Goal: Task Accomplishment & Management: Manage account settings

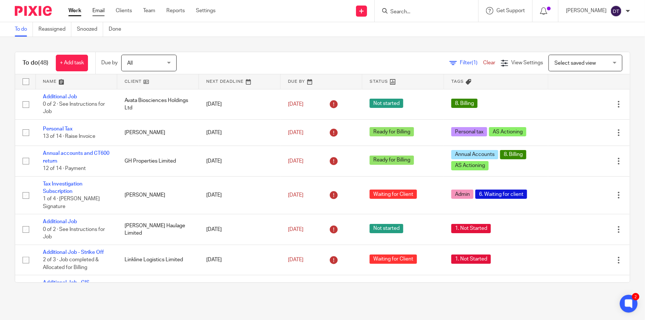
click at [99, 8] on link "Email" at bounding box center [98, 10] width 12 height 7
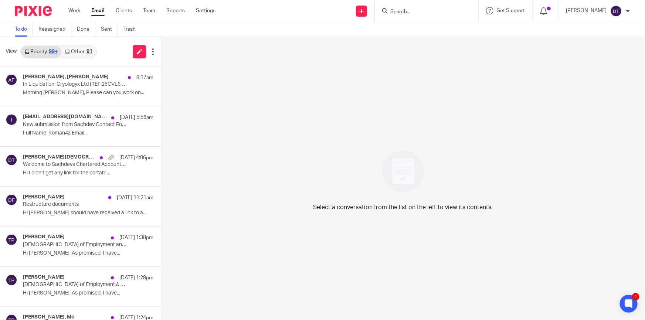
click at [84, 55] on link "Other 91" at bounding box center [78, 52] width 34 height 12
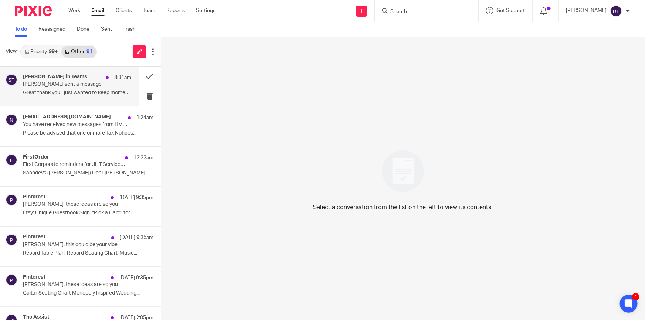
click at [88, 95] on p "Great thank you I just wanted to keep momentum..." at bounding box center [77, 93] width 108 height 6
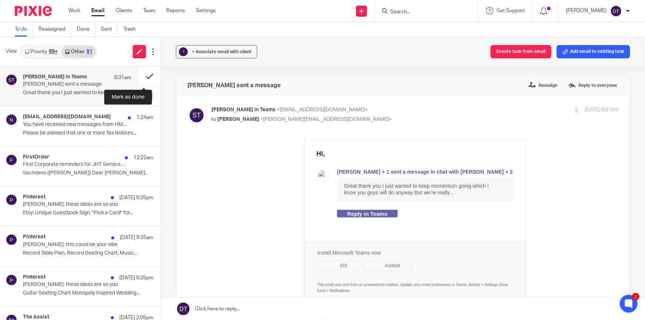
click at [143, 76] on button at bounding box center [150, 77] width 22 height 20
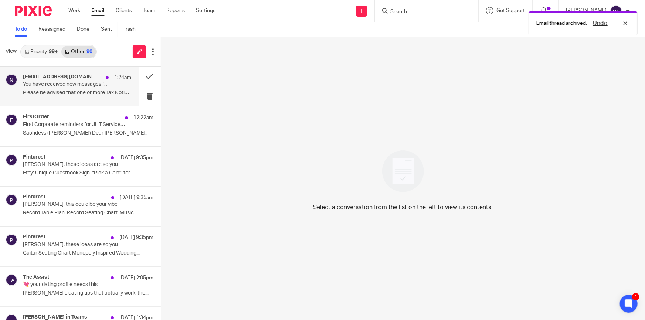
click at [84, 88] on div "noreply@notifications.hmrc.gov.uk 1:24am You have received new messages from HM…" at bounding box center [77, 86] width 108 height 25
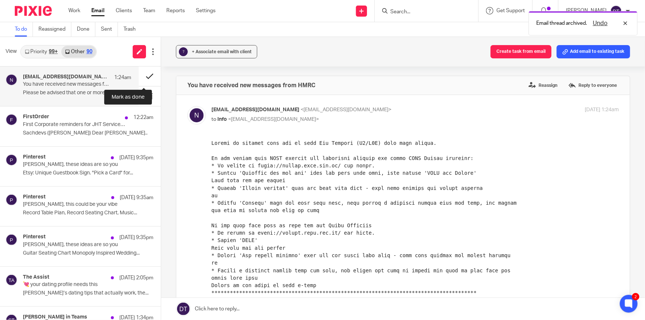
click at [144, 75] on button at bounding box center [150, 77] width 22 height 20
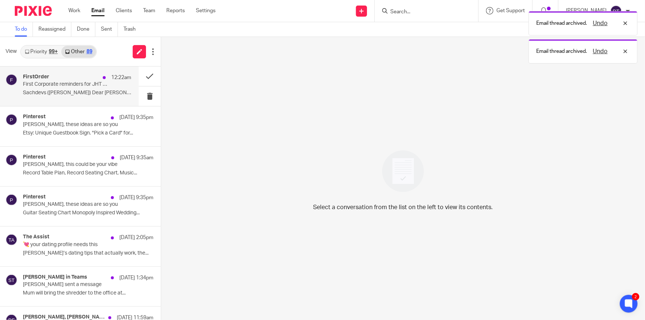
click at [85, 90] on p "Sachdevs (Deanna TEMPLETON) Dear Deanna A..." at bounding box center [77, 93] width 108 height 6
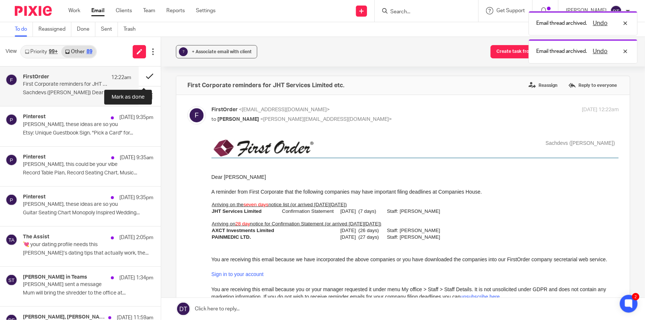
click at [145, 73] on button at bounding box center [150, 77] width 22 height 20
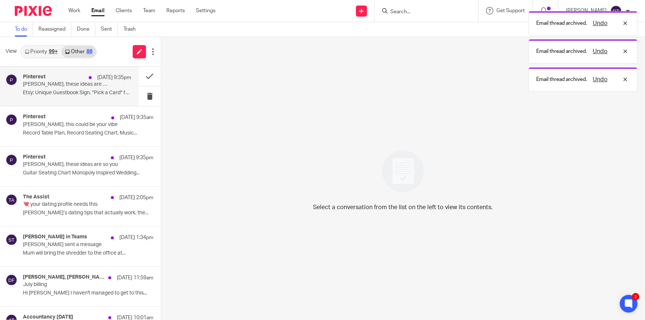
click at [84, 91] on p "Etsy: Unique Guestbook Sign. "Pick a Card" for..." at bounding box center [77, 93] width 108 height 6
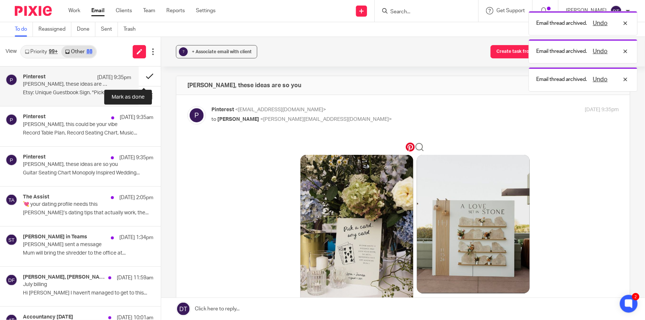
click at [139, 76] on button at bounding box center [150, 77] width 22 height 20
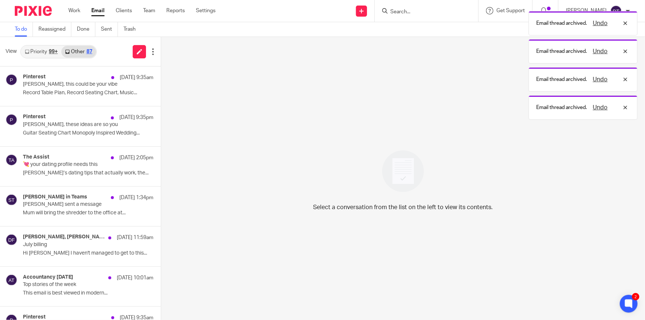
click at [80, 81] on p "Deanna, this could be your vibe" at bounding box center [75, 84] width 105 height 6
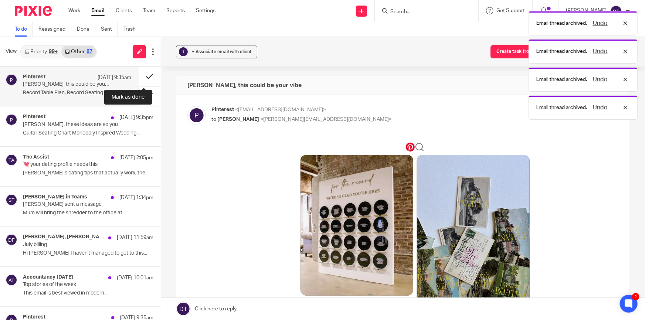
click at [140, 77] on button at bounding box center [150, 77] width 22 height 20
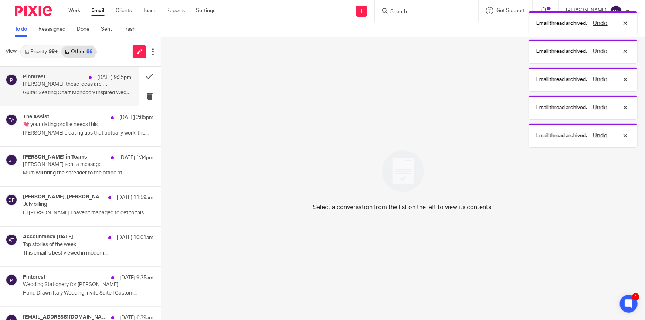
click at [72, 90] on p "Guitar Seating Chart Monopoly Inspired Wedding..." at bounding box center [77, 93] width 108 height 6
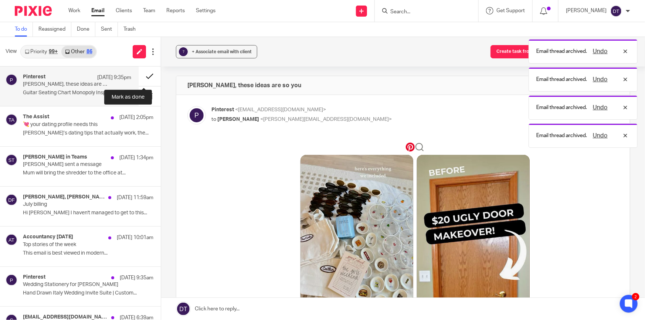
click at [145, 76] on button at bounding box center [150, 77] width 22 height 20
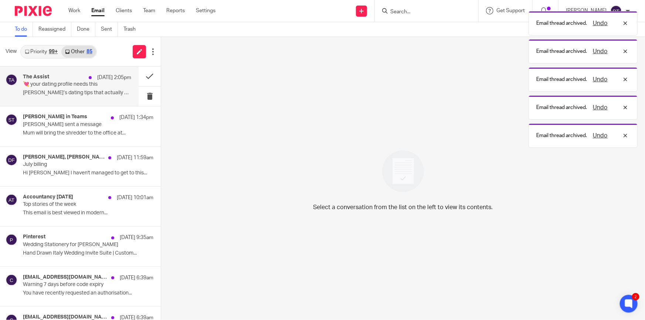
click at [79, 85] on p "💘 your dating profile needs this" at bounding box center [66, 84] width 87 height 6
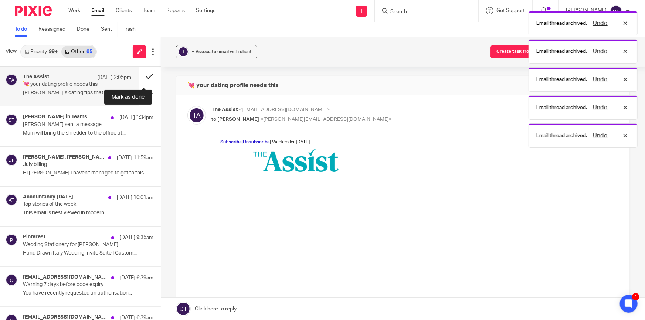
click at [144, 76] on button at bounding box center [150, 77] width 22 height 20
click at [62, 122] on p "Sonia sent a message" at bounding box center [75, 125] width 105 height 6
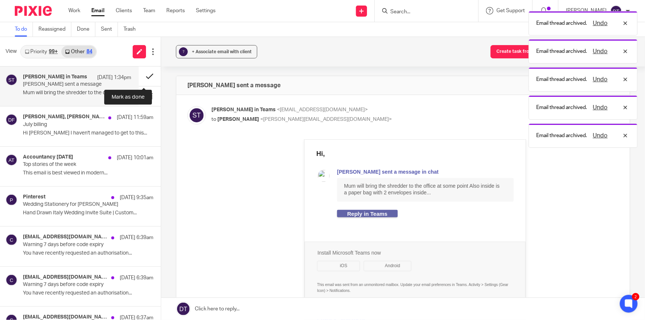
click at [144, 76] on button at bounding box center [150, 77] width 22 height 20
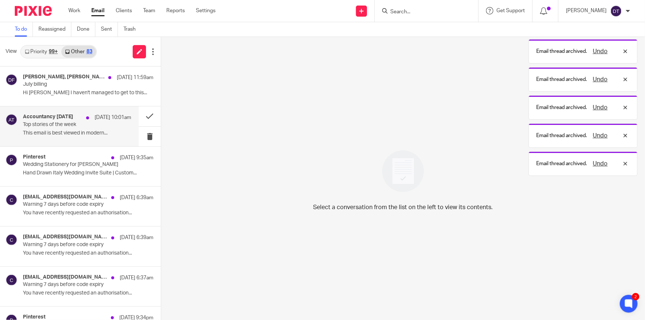
click at [92, 132] on p "This email is best viewed in modern..." at bounding box center [77, 133] width 108 height 6
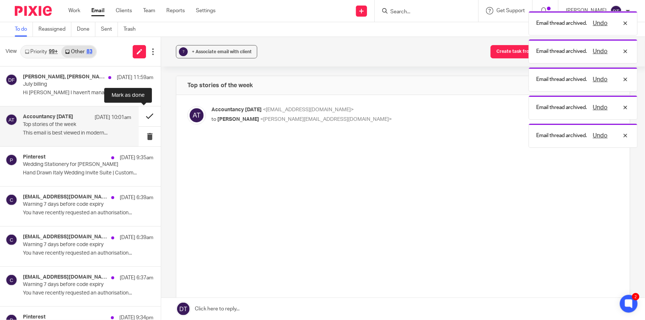
click at [139, 119] on button at bounding box center [150, 116] width 22 height 20
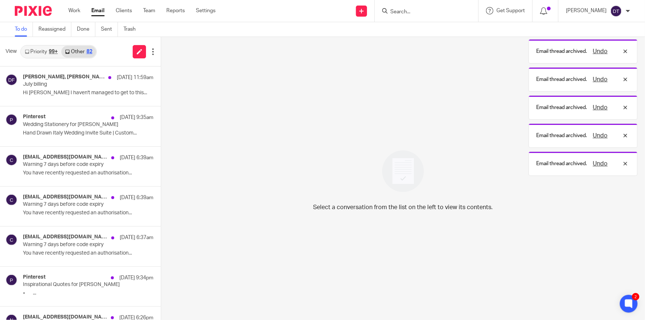
click at [86, 135] on p "Hand Drawn Italy Wedding Invite Suite | Custom..." at bounding box center [88, 133] width 130 height 6
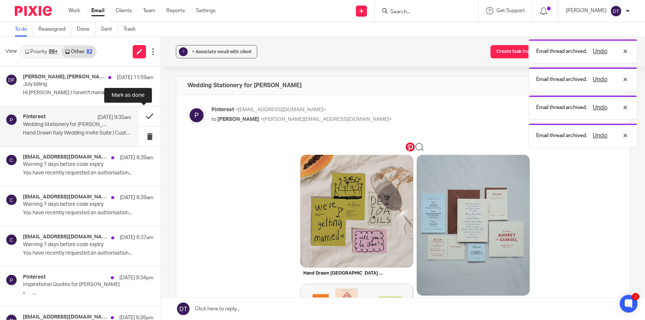
click at [143, 118] on button at bounding box center [150, 116] width 22 height 20
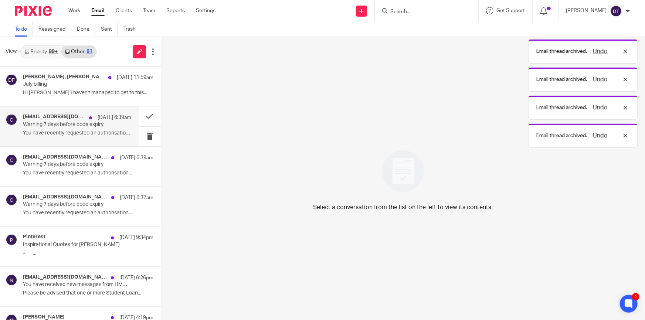
click at [89, 124] on p "Warning 7 days before code expiry" at bounding box center [66, 125] width 87 height 6
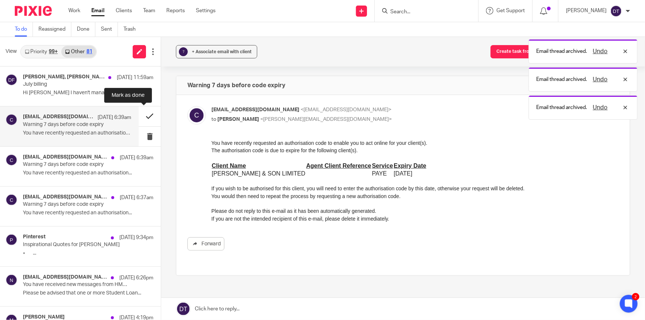
click at [142, 116] on button at bounding box center [150, 116] width 22 height 20
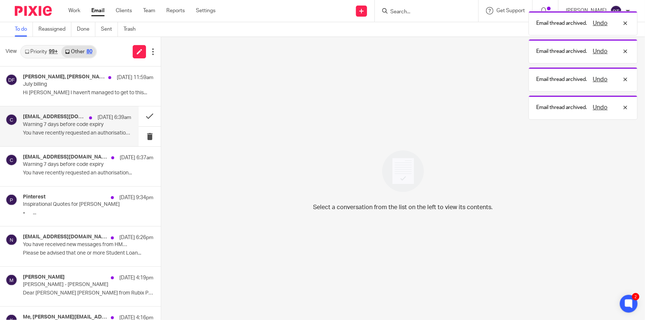
click at [98, 125] on p "Warning 7 days before code expiry" at bounding box center [66, 125] width 87 height 6
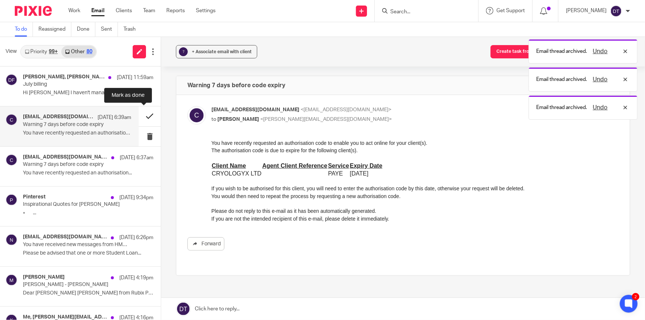
click at [148, 116] on button at bounding box center [150, 116] width 22 height 20
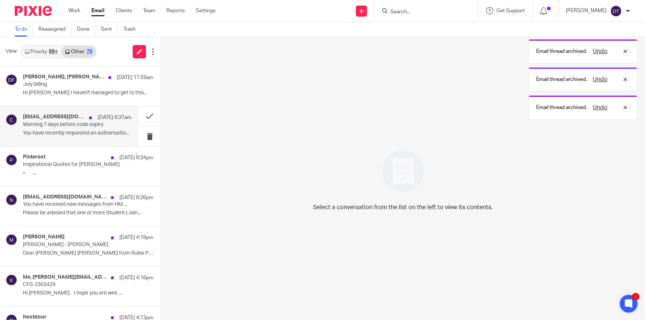
click at [88, 139] on div "caat@ir-efile.gov.uk 16 Aug 6:37am Warning 7 days before code expiry You have r…" at bounding box center [69, 126] width 139 height 40
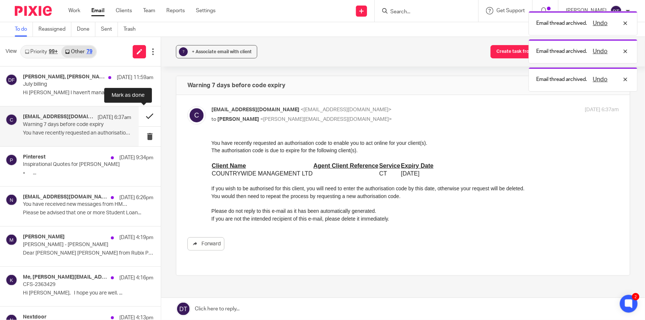
click at [142, 116] on button at bounding box center [150, 116] width 22 height 20
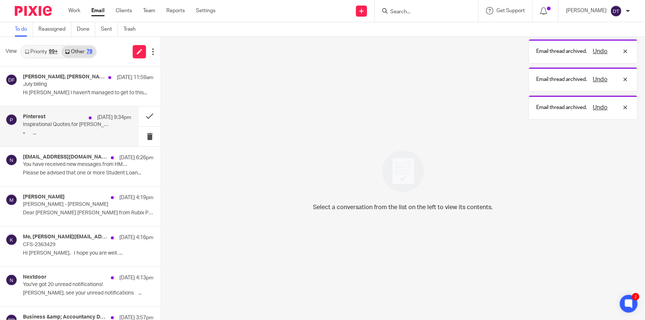
click at [65, 130] on p "⭒ ..." at bounding box center [77, 133] width 108 height 6
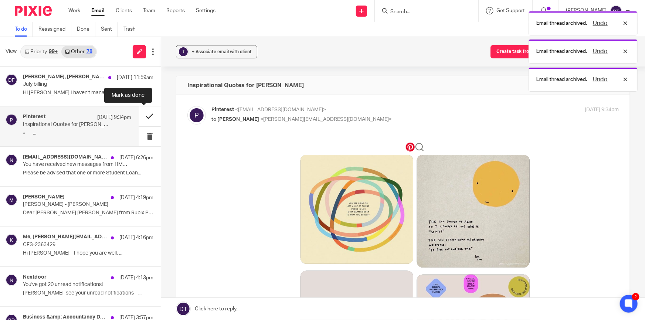
click at [141, 117] on button at bounding box center [150, 116] width 22 height 20
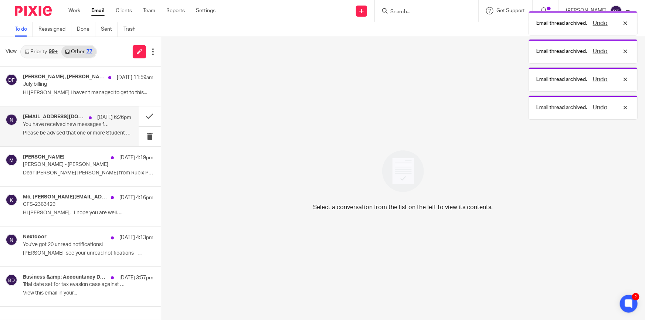
click at [84, 135] on p "Please be advised that one or more Student Loan..." at bounding box center [77, 133] width 108 height 6
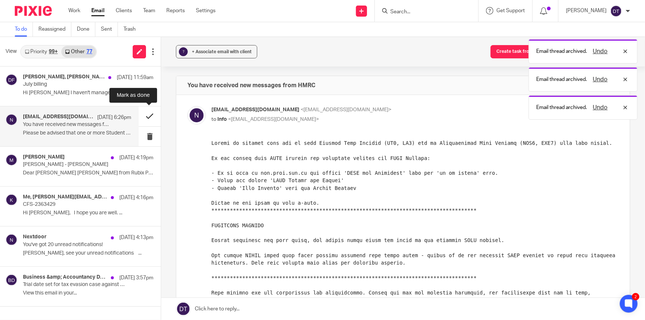
click at [145, 118] on button at bounding box center [150, 116] width 22 height 20
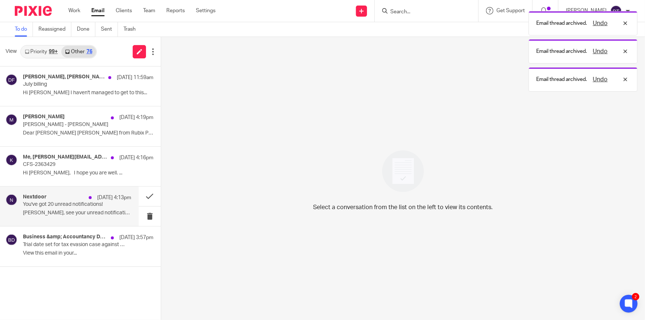
click at [81, 208] on div "Nextdoor 15 Aug 4:13pm You've got 20 unread notifications! Deanna, see your unr…" at bounding box center [77, 206] width 108 height 25
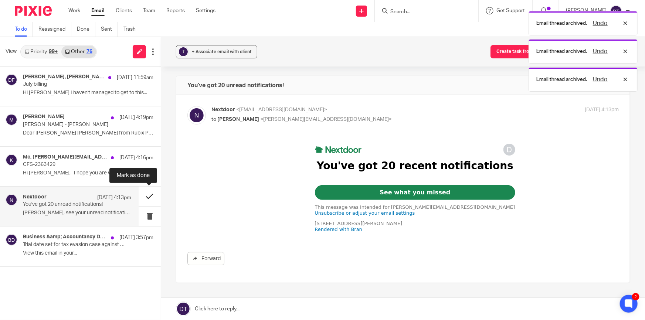
click at [149, 196] on button at bounding box center [150, 197] width 22 height 20
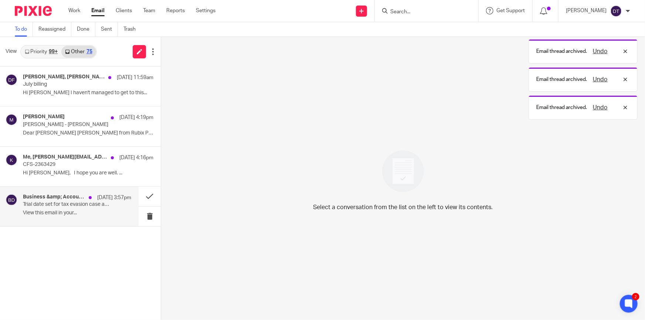
click at [96, 204] on p "Trial date set for tax evasion case against Stockport accountants | Scottish FD…" at bounding box center [66, 204] width 87 height 6
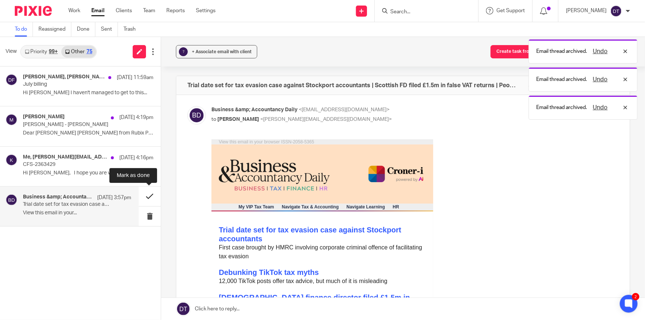
click at [150, 195] on button at bounding box center [150, 197] width 22 height 20
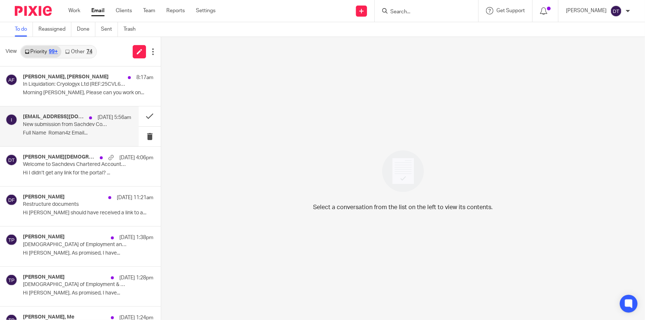
click at [59, 132] on p "Full Name Roman4z Email..." at bounding box center [77, 133] width 108 height 6
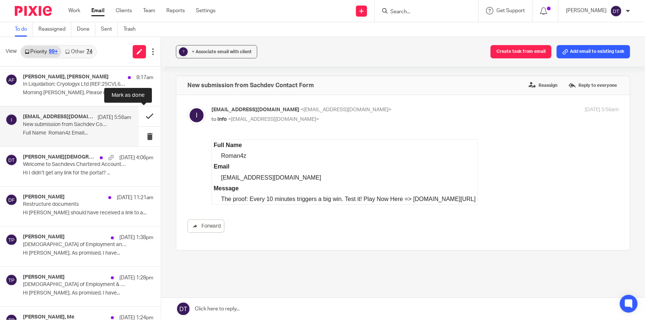
click at [144, 116] on button at bounding box center [150, 116] width 22 height 20
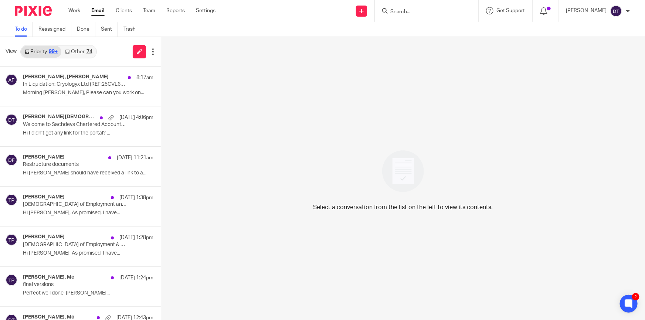
click at [85, 49] on link "Other 74" at bounding box center [78, 52] width 34 height 12
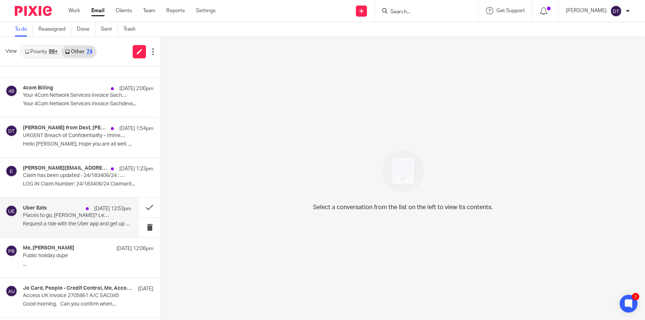
scroll to position [201, 0]
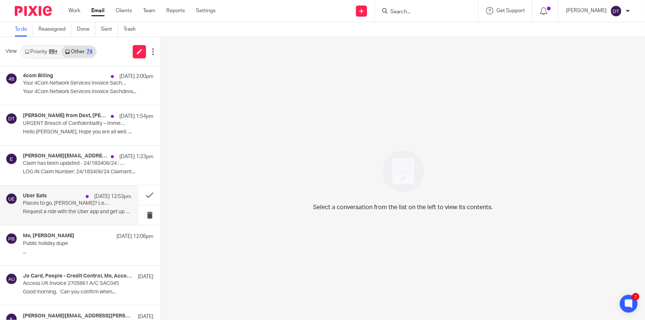
click at [65, 207] on div "Uber Eats 15 Aug 12:53pm Places to go, Deanna? Let us help you get there. Reque…" at bounding box center [77, 205] width 108 height 25
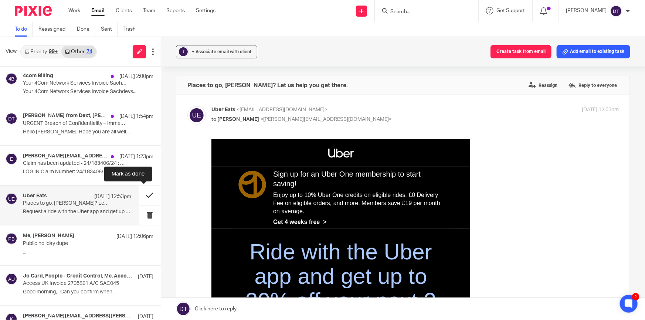
scroll to position [0, 0]
click at [143, 193] on button at bounding box center [150, 196] width 22 height 20
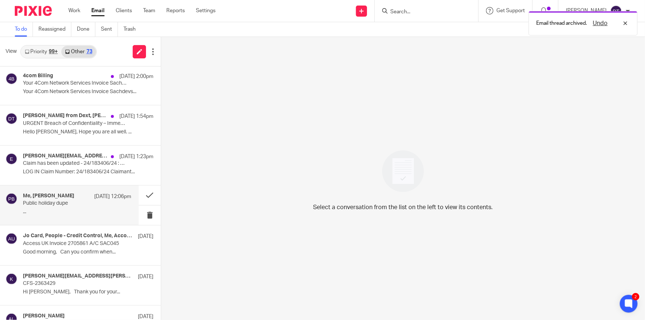
click at [78, 209] on p "..." at bounding box center [77, 212] width 108 height 6
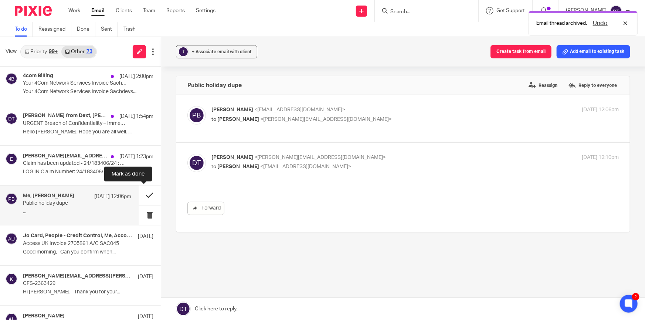
click at [145, 190] on button at bounding box center [150, 196] width 22 height 20
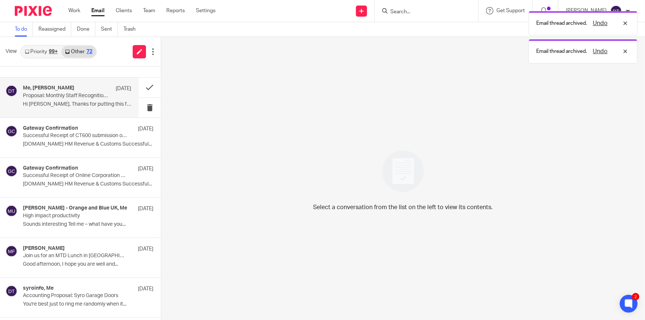
scroll to position [470, 0]
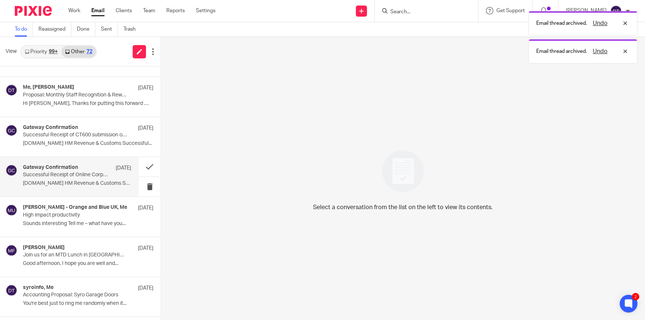
click at [89, 168] on div "Gateway Confirmation 11 Aug" at bounding box center [77, 167] width 108 height 7
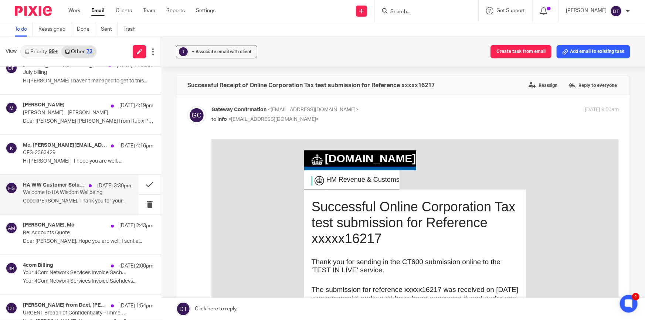
scroll to position [0, 0]
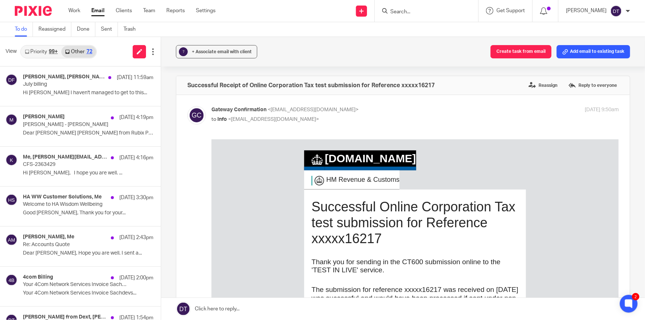
click at [416, 13] on input "Search" at bounding box center [422, 12] width 67 height 7
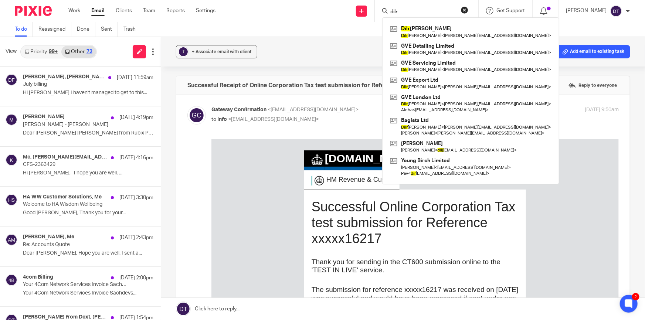
type input "dilr"
click at [73, 12] on link "Work" at bounding box center [74, 10] width 12 height 7
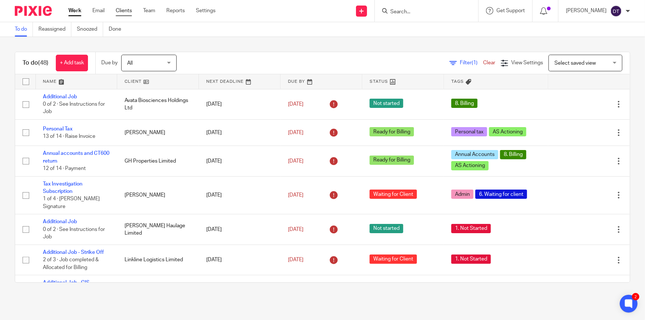
click at [121, 14] on link "Clients" at bounding box center [124, 10] width 16 height 7
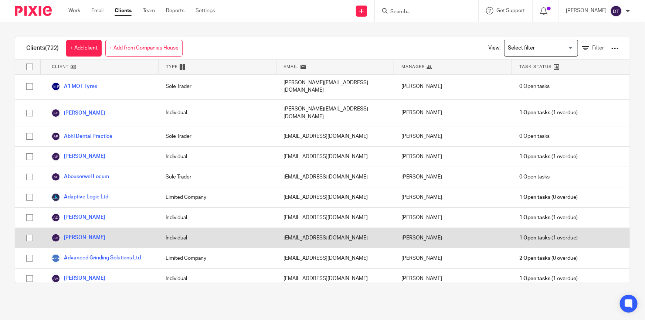
scroll to position [33, 0]
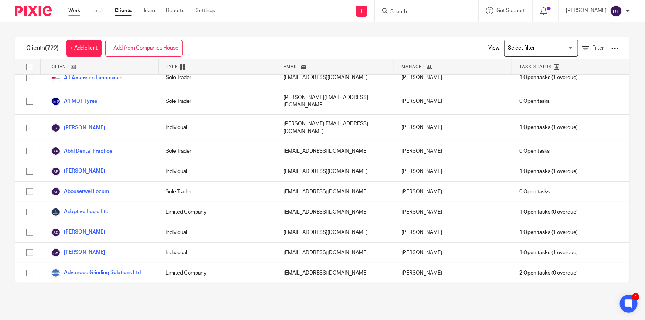
click at [78, 12] on link "Work" at bounding box center [74, 10] width 12 height 7
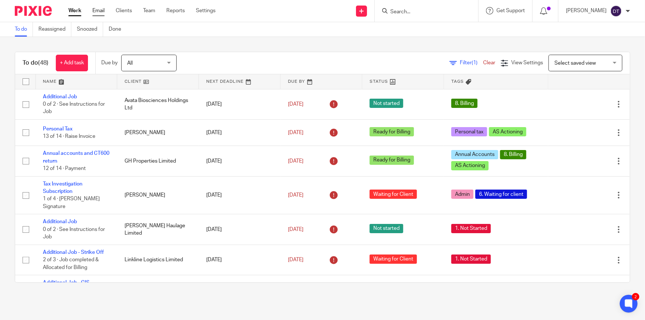
click at [95, 12] on link "Email" at bounding box center [98, 10] width 12 height 7
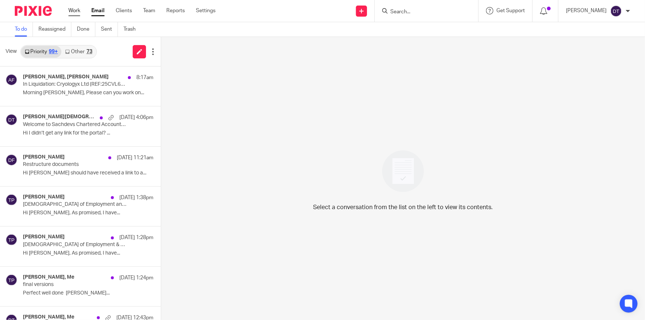
click at [79, 11] on link "Work" at bounding box center [74, 10] width 12 height 7
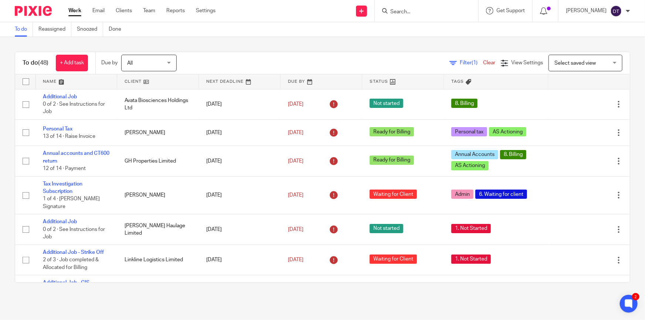
drag, startPoint x: 408, startPoint y: 18, endPoint x: 415, endPoint y: 5, distance: 15.1
click at [408, 18] on div at bounding box center [426, 11] width 103 height 22
click at [415, 9] on input "Search" at bounding box center [422, 12] width 67 height 7
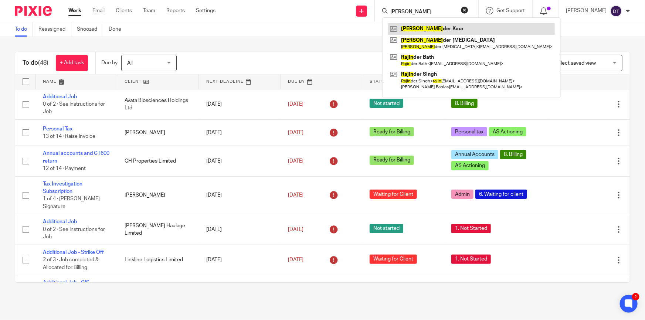
type input "rajwin"
click at [441, 27] on link at bounding box center [471, 28] width 167 height 11
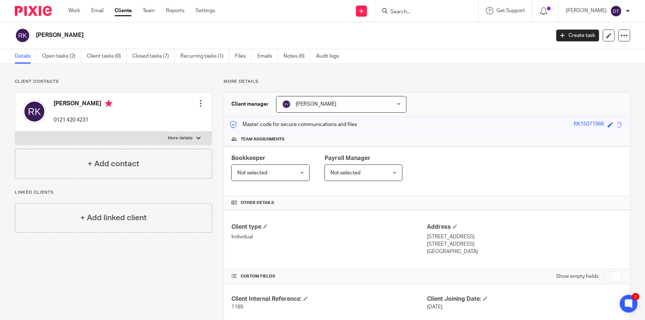
click at [566, 51] on div "Details Open tasks (2) Client tasks (0) Closed tasks (7) Recurring tasks (1) Fi…" at bounding box center [322, 56] width 645 height 15
click at [77, 59] on link "Open tasks (2)" at bounding box center [61, 56] width 39 height 14
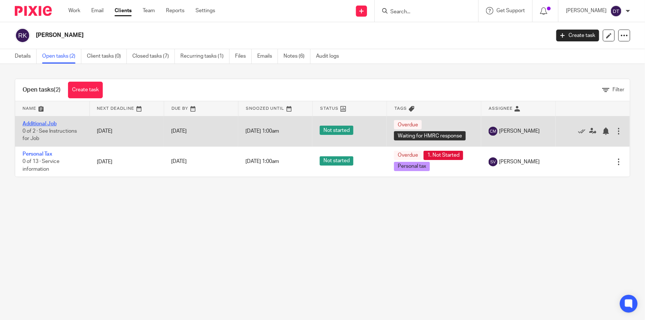
click at [47, 124] on link "Additional Job" at bounding box center [40, 123] width 34 height 5
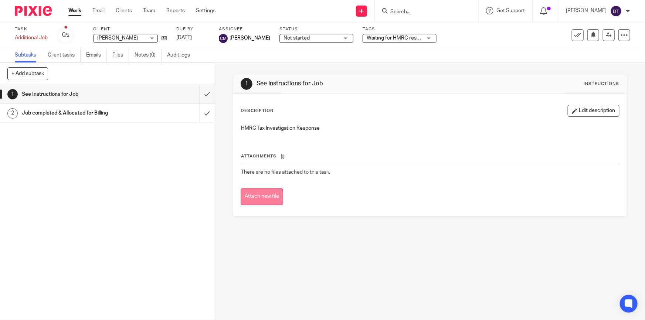
click at [249, 201] on button "Attach new file" at bounding box center [262, 196] width 42 height 17
drag, startPoint x: 345, startPoint y: 247, endPoint x: 331, endPoint y: 246, distance: 14.1
click at [345, 247] on div "1 See Instructions for Job Instructions Description Edit description HMRC Tax I…" at bounding box center [430, 191] width 430 height 257
drag, startPoint x: 438, startPoint y: 232, endPoint x: 428, endPoint y: 222, distance: 13.9
click at [436, 229] on div "1 See Instructions for Job Instructions Description Edit description HMRC Tax I…" at bounding box center [430, 191] width 430 height 257
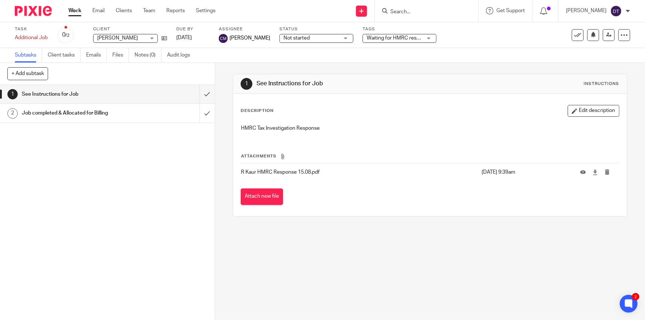
click at [78, 13] on link "Work" at bounding box center [74, 10] width 13 height 7
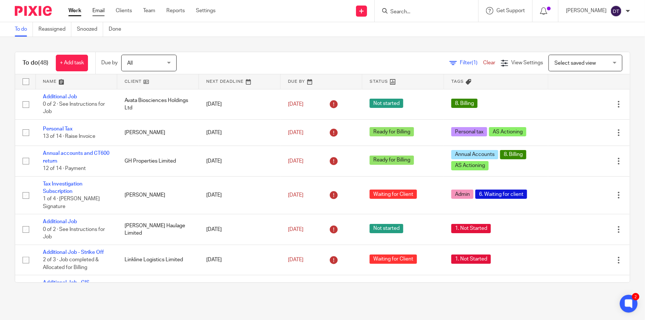
click at [101, 7] on link "Email" at bounding box center [98, 10] width 12 height 7
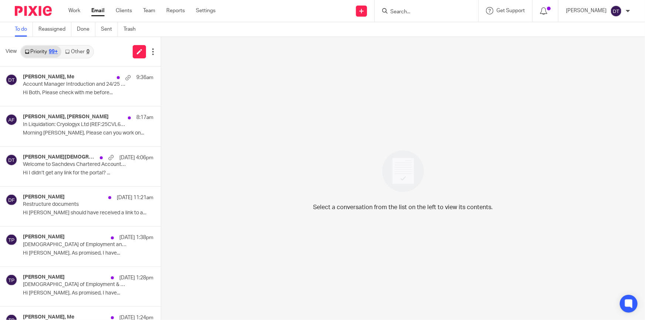
click at [84, 54] on link "Other 0" at bounding box center [76, 52] width 31 height 12
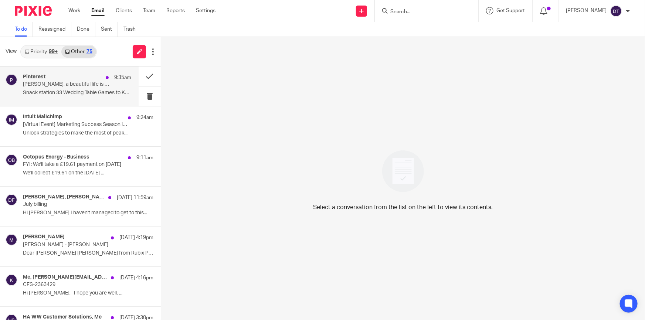
click at [76, 99] on div "Pinterest 9:35am [PERSON_NAME], a beautiful life is your calling Snack station …" at bounding box center [77, 86] width 108 height 25
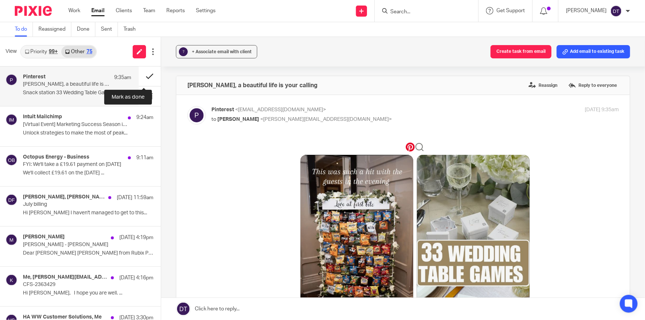
click at [142, 76] on button at bounding box center [150, 77] width 22 height 20
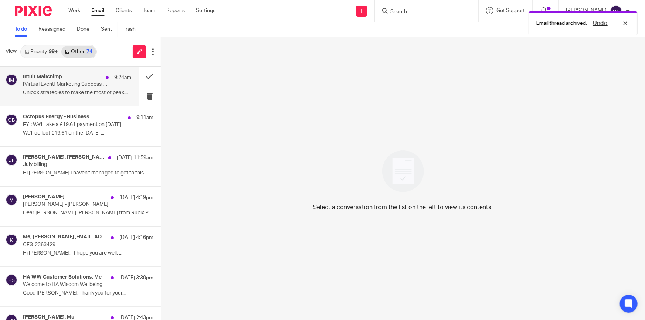
click at [43, 93] on p "Unlock strategies to make the most of peak..." at bounding box center [77, 93] width 108 height 6
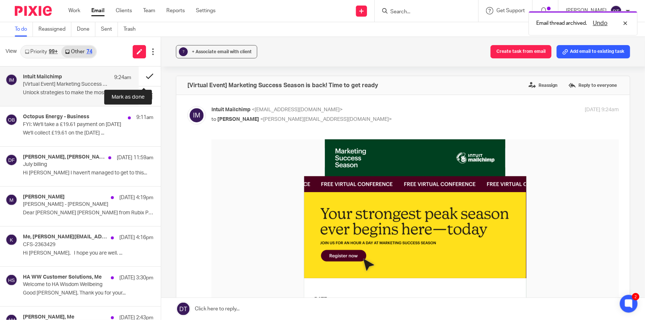
click at [146, 77] on button at bounding box center [150, 77] width 22 height 20
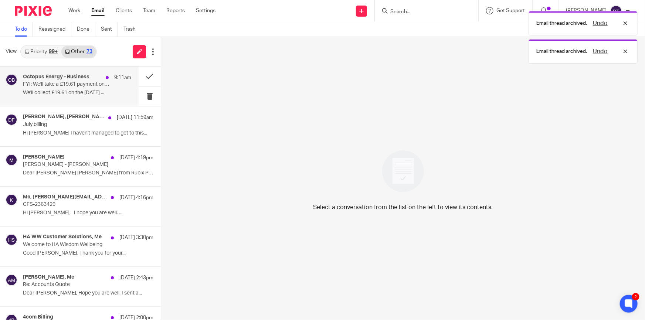
click at [77, 82] on p "FYI: We'll take a £19.61 payment on 26th August" at bounding box center [66, 84] width 87 height 6
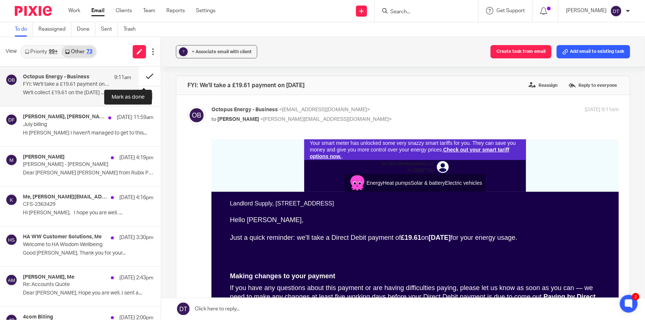
click at [145, 76] on button at bounding box center [150, 77] width 22 height 20
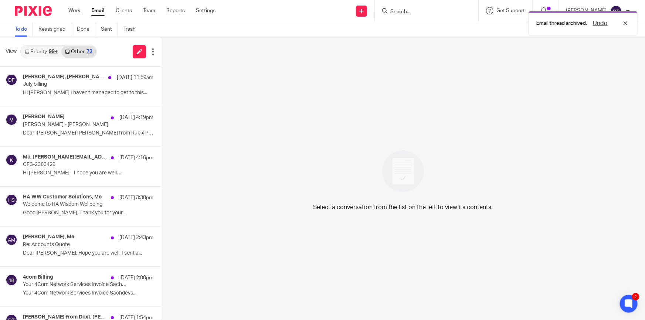
click at [40, 47] on link "Priority 99+" at bounding box center [41, 52] width 40 height 12
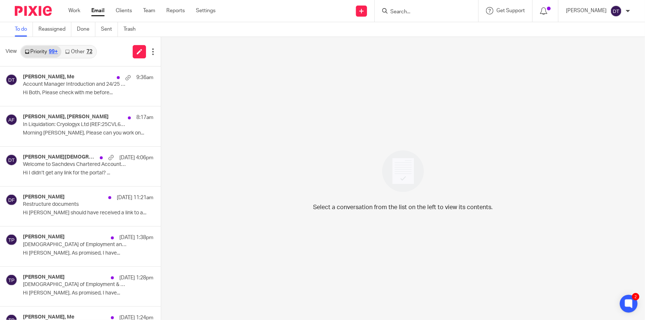
click at [422, 13] on input "Search" at bounding box center [422, 12] width 67 height 7
type input "fai"
click at [433, 36] on link at bounding box center [456, 31] width 136 height 17
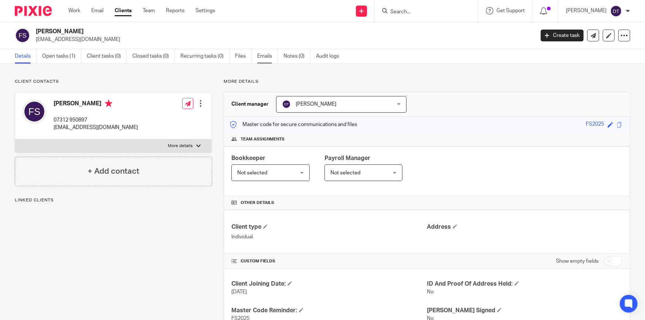
click at [272, 57] on link "Emails" at bounding box center [267, 56] width 21 height 14
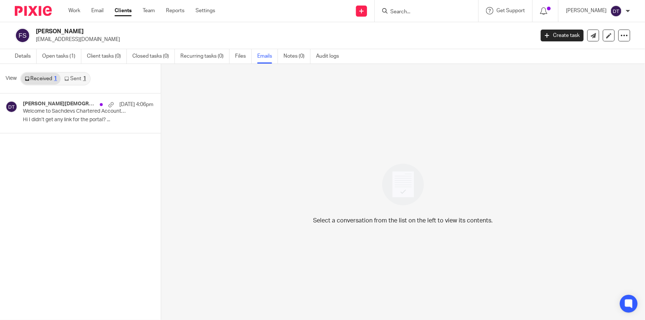
click at [76, 78] on link "Sent 1" at bounding box center [75, 79] width 29 height 12
click at [42, 78] on link "Received 1" at bounding box center [41, 79] width 40 height 12
click at [30, 55] on link "Details" at bounding box center [26, 56] width 22 height 14
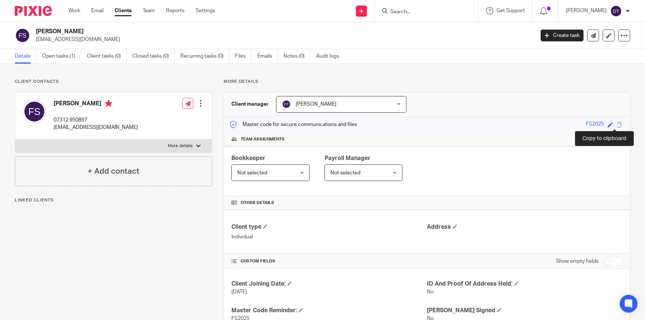
click at [617, 123] on span at bounding box center [620, 125] width 6 height 6
click at [68, 61] on link "Open tasks (1)" at bounding box center [61, 56] width 39 height 14
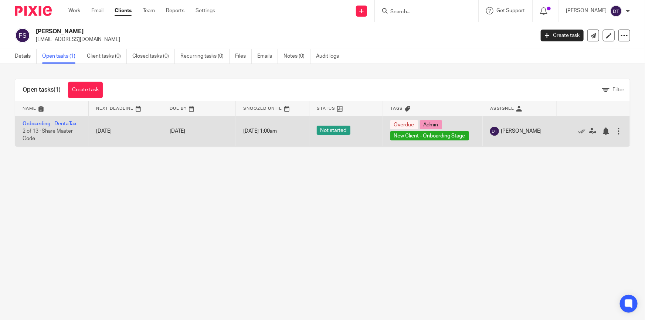
click at [55, 119] on td "Onboarding - DentaTax 2 of 13 · Share Master Code" at bounding box center [52, 131] width 74 height 30
click at [56, 123] on link "Onboarding - DentaTax" at bounding box center [50, 123] width 54 height 5
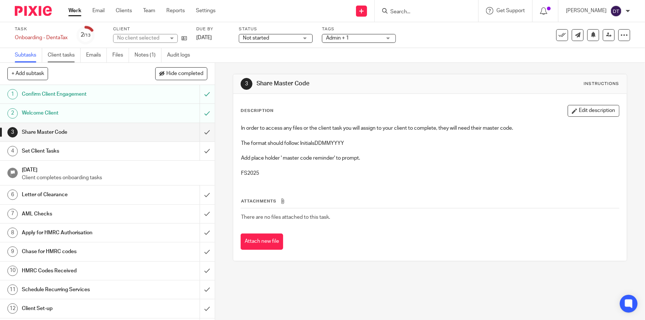
click at [68, 53] on link "Client tasks" at bounding box center [64, 55] width 33 height 14
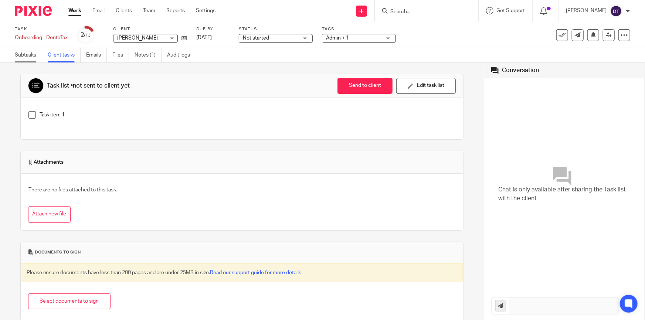
click at [26, 55] on link "Subtasks" at bounding box center [28, 55] width 27 height 14
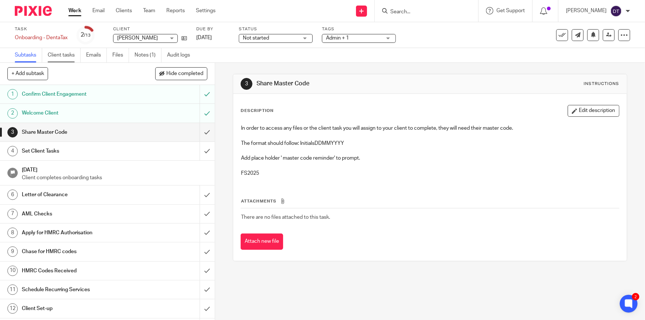
click at [67, 59] on link "Client tasks" at bounding box center [64, 55] width 33 height 14
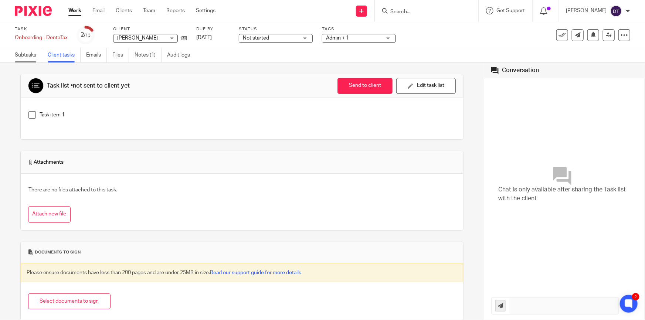
click at [17, 54] on link "Subtasks" at bounding box center [28, 55] width 27 height 14
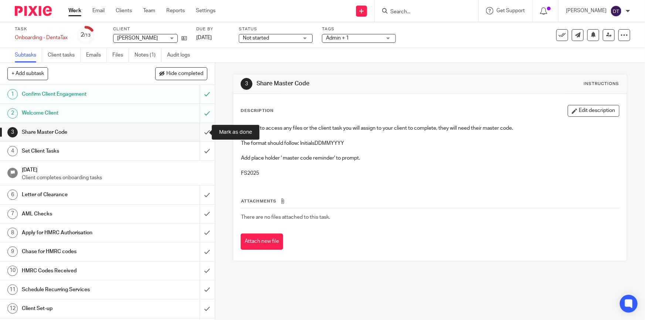
click at [198, 131] on input "submit" at bounding box center [107, 132] width 215 height 18
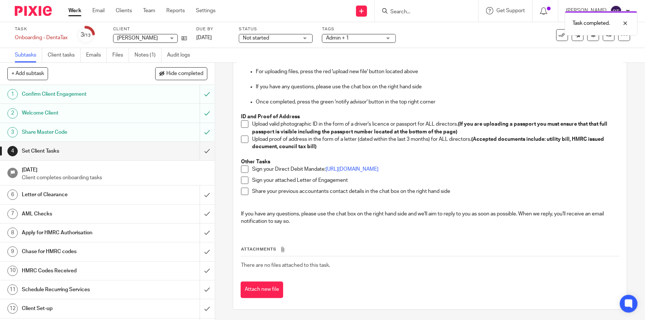
scroll to position [167, 0]
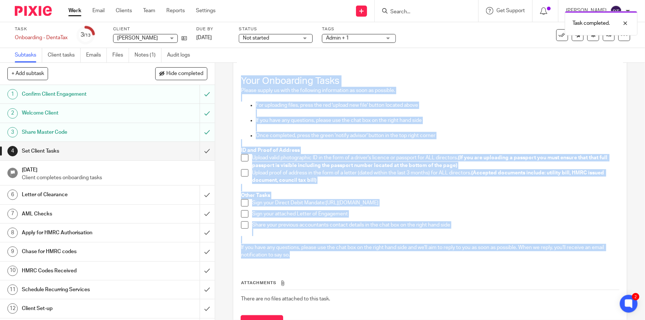
drag, startPoint x: 239, startPoint y: 81, endPoint x: 299, endPoint y: 252, distance: 180.7
click at [313, 251] on div "It is important to get our new client to start gathering the information needed…" at bounding box center [429, 109] width 385 height 310
copy div "Your Onboarding Tasks Please supply us with the following information as soon a…"
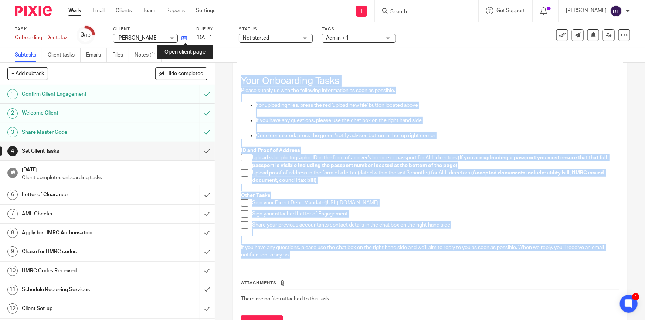
click at [187, 37] on icon at bounding box center [184, 38] width 6 height 6
click at [184, 38] on icon at bounding box center [184, 38] width 6 height 6
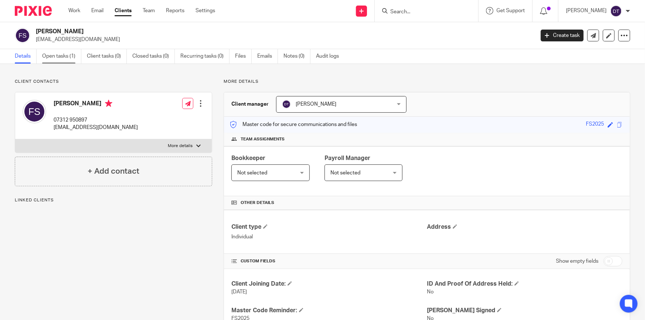
click at [67, 59] on link "Open tasks (1)" at bounding box center [61, 56] width 39 height 14
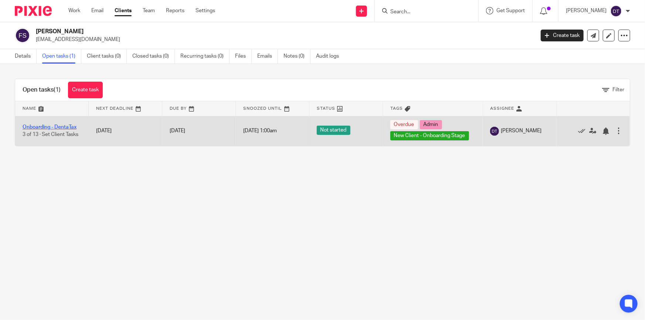
click at [68, 125] on link "Onboarding - DentaTax" at bounding box center [50, 127] width 54 height 5
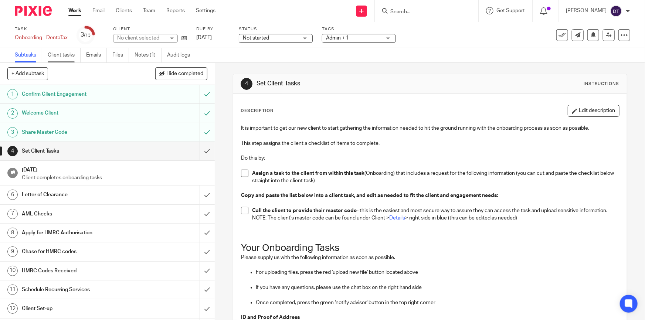
click at [76, 52] on link "Client tasks" at bounding box center [64, 55] width 33 height 14
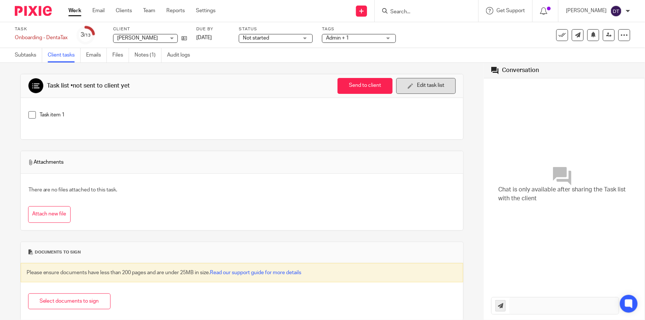
click at [408, 87] on icon "button" at bounding box center [411, 86] width 6 height 6
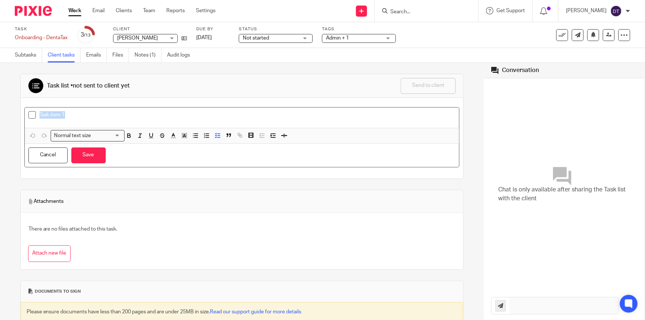
drag, startPoint x: 92, startPoint y: 117, endPoint x: 4, endPoint y: 108, distance: 87.7
click at [0, 111] on div "Task list • not sent to client yet Send to client Send to client Ask client to …" at bounding box center [242, 191] width 484 height 257
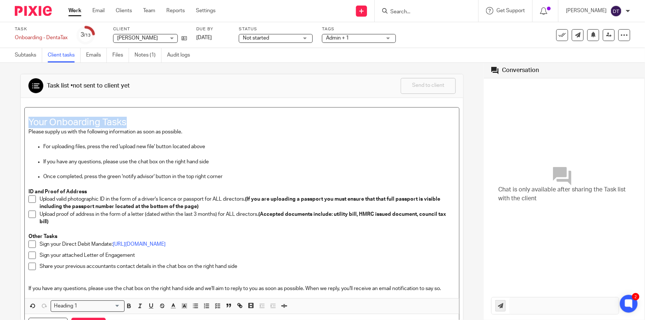
drag, startPoint x: 132, startPoint y: 125, endPoint x: 4, endPoint y: 120, distance: 128.3
click at [4, 120] on div "Task list • not sent to client yet Send to client Send to client Ask client to …" at bounding box center [242, 191] width 484 height 257
click at [130, 304] on icon "button" at bounding box center [129, 306] width 7 height 7
click at [171, 307] on icon "button" at bounding box center [173, 306] width 7 height 7
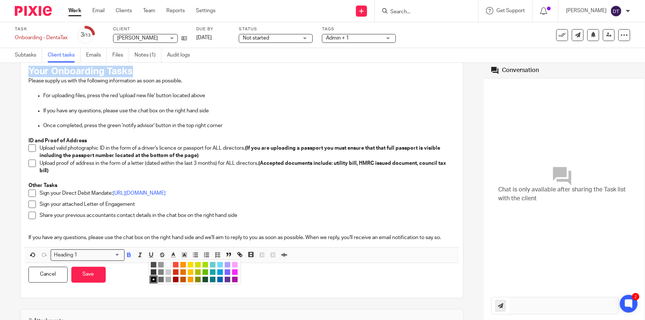
scroll to position [67, 0]
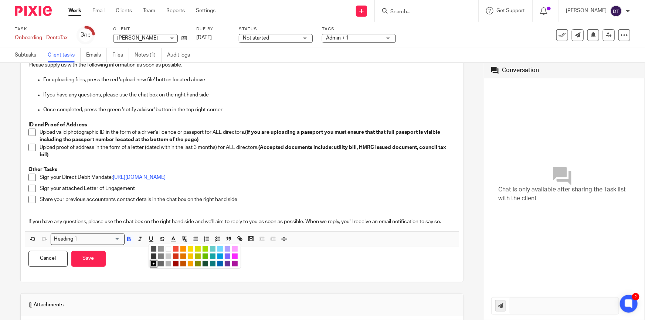
click at [211, 255] on li "color:#16A5A5" at bounding box center [213, 256] width 6 height 6
click at [233, 136] on p "Upload valid photographic ID in the form of a driver's licence or passport for …" at bounding box center [248, 136] width 416 height 15
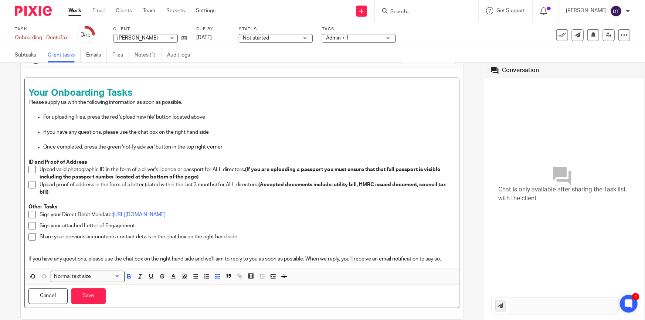
scroll to position [0, 0]
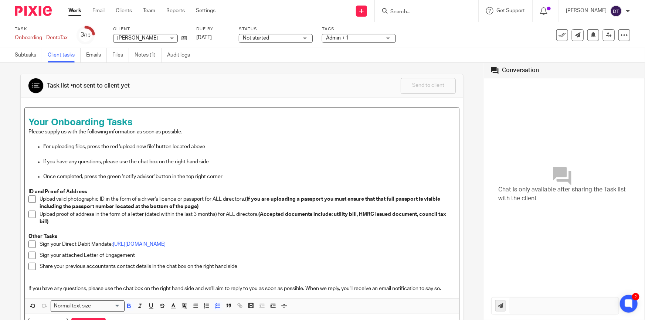
click at [244, 159] on p "If you have any questions, please use the chat box on the right hand side" at bounding box center [249, 161] width 412 height 7
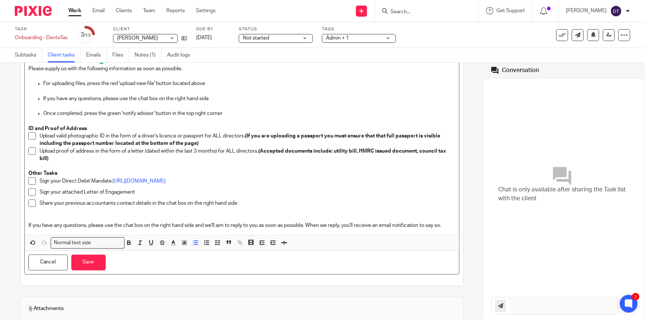
scroll to position [67, 0]
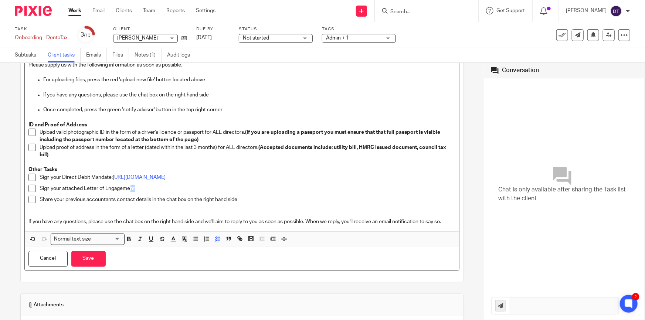
drag, startPoint x: 155, startPoint y: 191, endPoint x: 131, endPoint y: 192, distance: 24.0
click at [131, 192] on div "Sign your attached Letter of Engagement" at bounding box center [248, 190] width 416 height 11
click at [140, 188] on p "Sign your attached Letter of Engagement" at bounding box center [248, 188] width 416 height 7
click at [130, 189] on p "Sign your attached Letter of Engagement" at bounding box center [248, 188] width 416 height 7
click at [135, 187] on p "Sign your attached Letter of Engagement" at bounding box center [248, 188] width 416 height 7
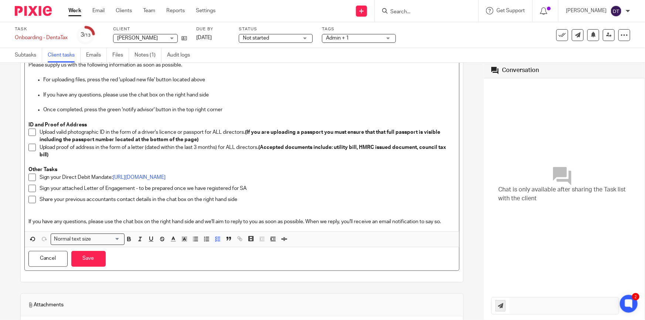
click at [244, 196] on p "Share your previous accountants contact details in the chat box on the right ha…" at bounding box center [248, 199] width 416 height 7
drag, startPoint x: 239, startPoint y: 199, endPoint x: 45, endPoint y: 203, distance: 194.4
click at [40, 201] on p "Share your previous accountants contact details in the chat box on the right ha…" at bounding box center [248, 199] width 416 height 7
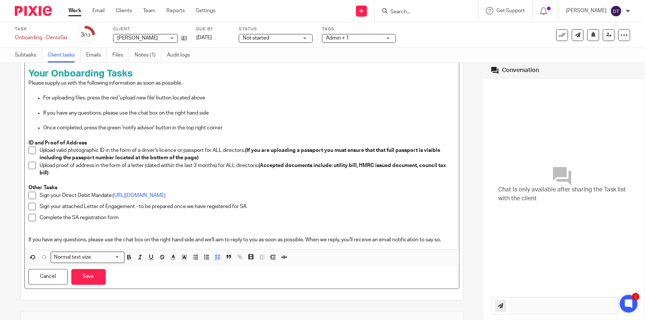
scroll to position [33, 0]
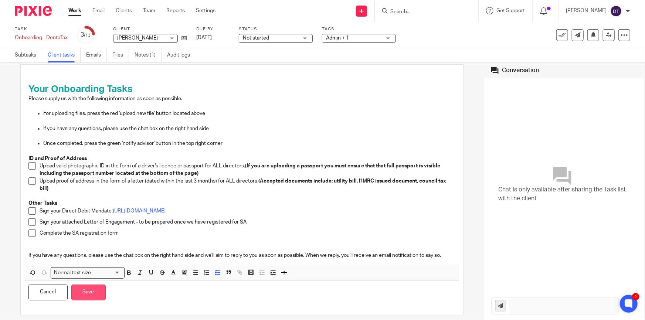
click at [96, 285] on button "Save" at bounding box center [88, 293] width 34 height 16
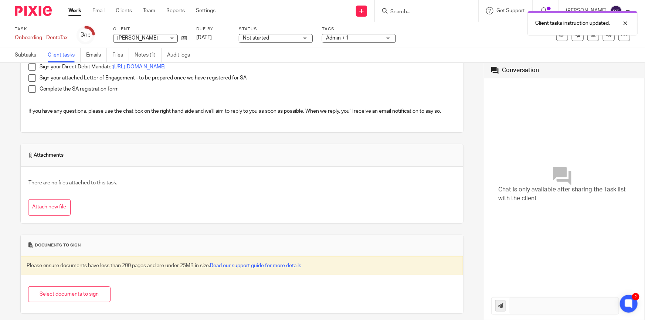
scroll to position [181, 0]
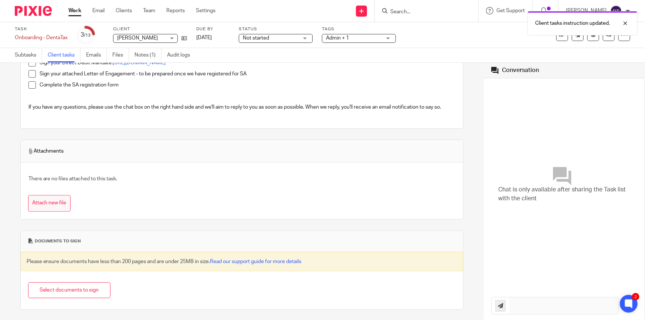
click at [49, 201] on button "Attach new file" at bounding box center [49, 203] width 42 height 17
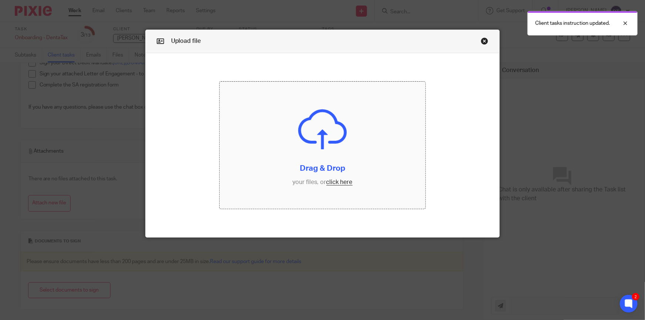
click at [255, 148] on input "file" at bounding box center [322, 145] width 206 height 127
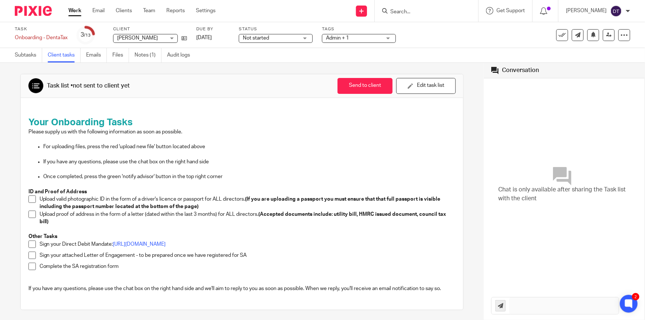
click at [310, 156] on p at bounding box center [249, 153] width 412 height 7
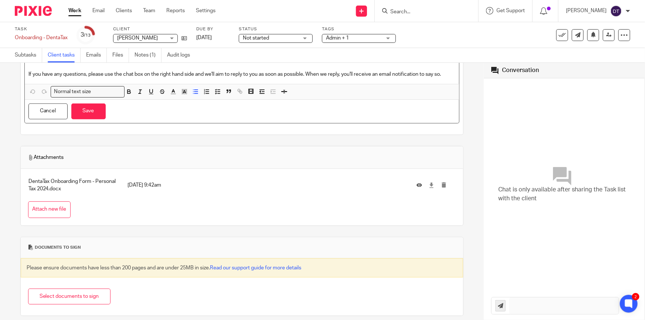
scroll to position [221, 0]
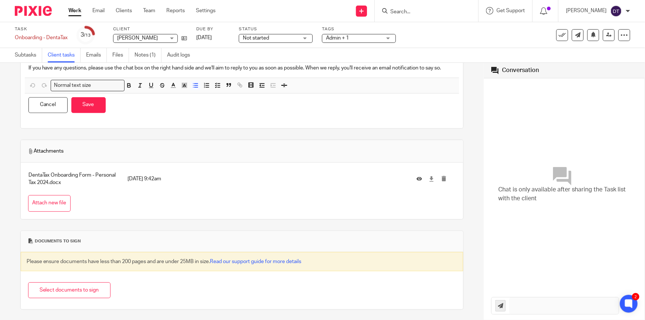
click at [96, 113] on div "Cancel Save" at bounding box center [242, 104] width 435 height 23
click at [91, 104] on button "Save" at bounding box center [88, 105] width 34 height 16
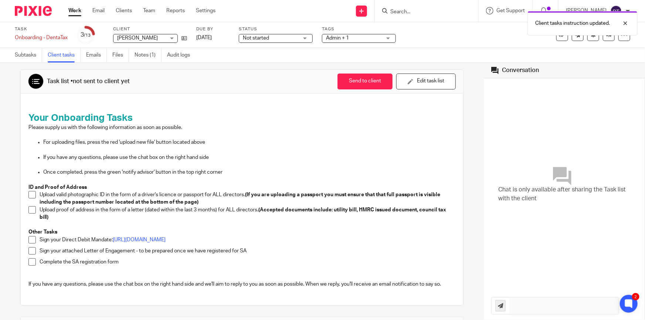
scroll to position [0, 0]
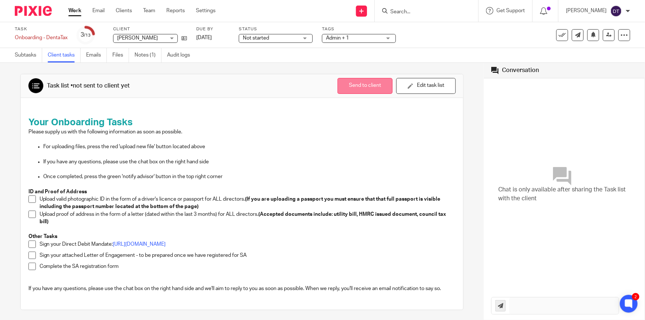
click at [347, 86] on button "Send to client" at bounding box center [364, 86] width 55 height 16
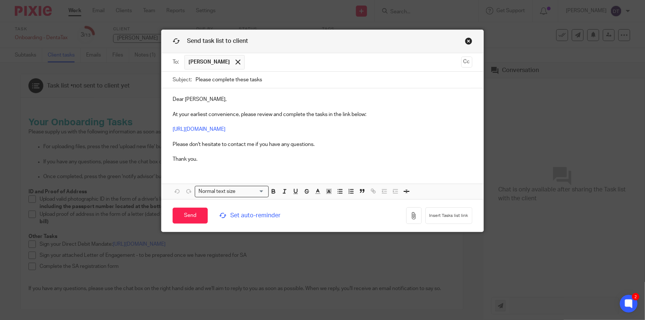
click at [279, 76] on input "Please complete these tasks" at bounding box center [333, 80] width 277 height 17
drag, startPoint x: 280, startPoint y: 78, endPoint x: 256, endPoint y: 79, distance: 24.0
click at [256, 79] on input "Please complete these tasks" at bounding box center [333, 80] width 277 height 17
click at [261, 77] on input "Please complete these tasks" at bounding box center [333, 80] width 277 height 17
drag, startPoint x: 247, startPoint y: 81, endPoint x: 263, endPoint y: 88, distance: 18.4
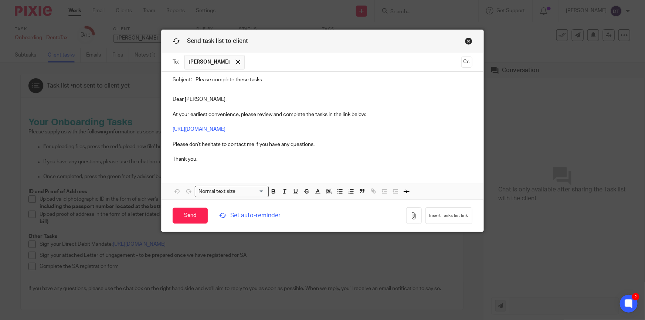
click at [247, 81] on input "Please complete these tasks" at bounding box center [333, 80] width 277 height 17
type input "Please complete these onboarding tasks"
click at [169, 115] on div "Dear Faizan, At your earliest convenience, please review and complete the tasks…" at bounding box center [322, 128] width 322 height 80
click at [247, 120] on p "At your earliest convenience, please review and complete the tasks in the link …" at bounding box center [323, 137] width 300 height 52
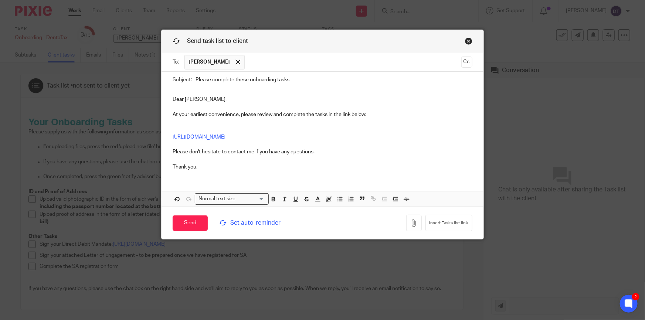
click at [219, 126] on p "https://sachdevs-ca.usepixie.net/p/87fae946b09d521636defba453c07204 Please don'…" at bounding box center [323, 148] width 300 height 45
click at [217, 124] on p at bounding box center [323, 121] width 300 height 7
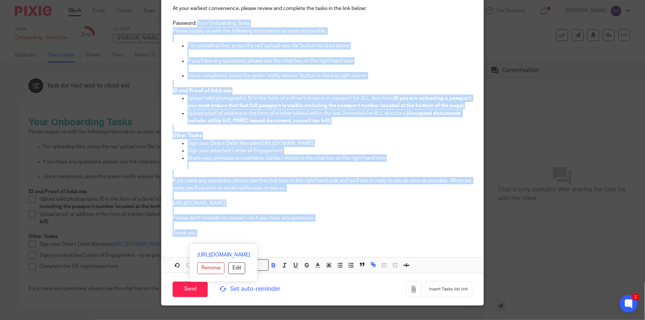
scroll to position [129, 0]
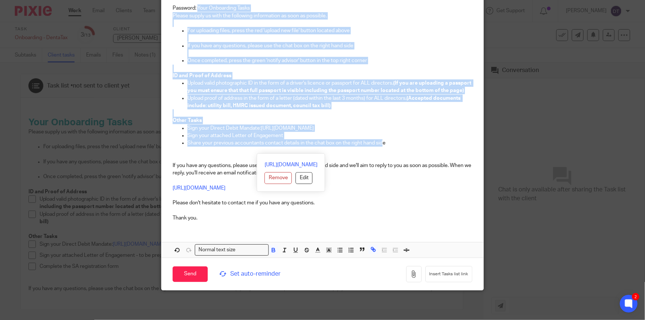
drag, startPoint x: 195, startPoint y: 129, endPoint x: 382, endPoint y: 146, distance: 188.1
click at [382, 146] on div "Dear Faizan, At your earliest convenience, please review and complete the tasks…" at bounding box center [322, 97] width 322 height 260
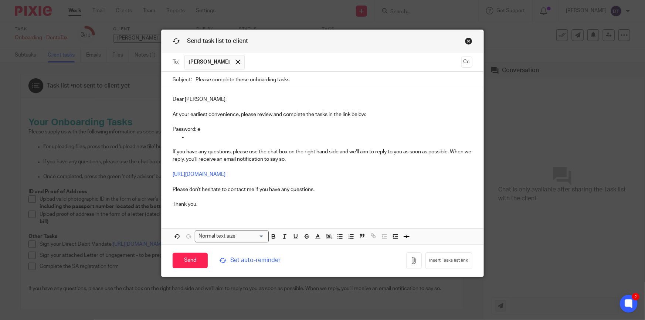
scroll to position [0, 0]
drag, startPoint x: 215, startPoint y: 139, endPoint x: 207, endPoint y: 132, distance: 10.7
click at [207, 132] on div "Dear Faizan, At your earliest convenience, please review and complete the tasks…" at bounding box center [322, 150] width 322 height 125
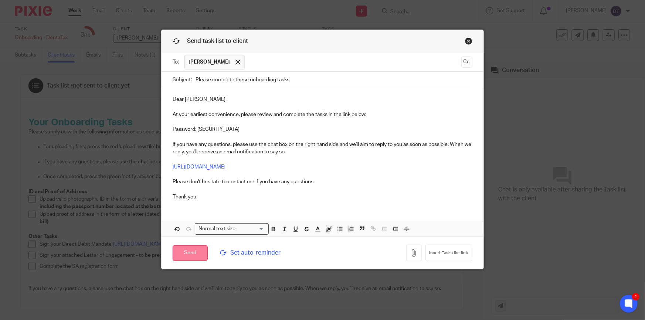
click at [183, 255] on input "Send" at bounding box center [190, 253] width 35 height 16
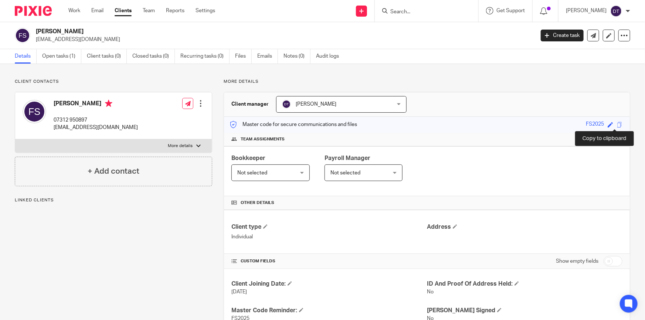
click at [617, 123] on span at bounding box center [620, 125] width 6 height 6
click at [264, 55] on link "Emails" at bounding box center [267, 56] width 21 height 14
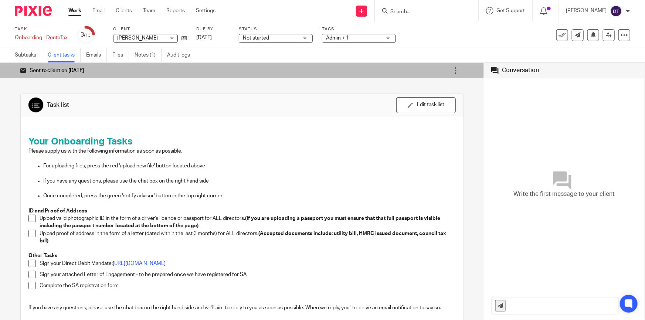
scroll to position [65, 0]
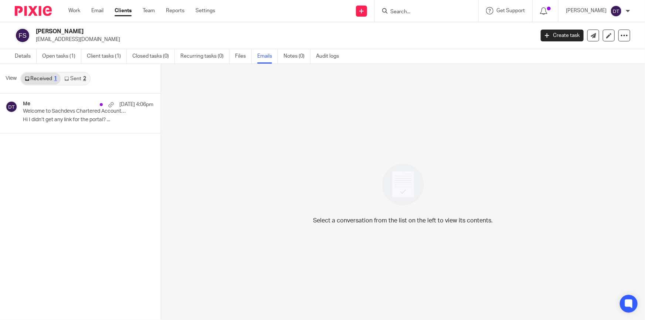
click at [67, 81] on link "Sent 2" at bounding box center [75, 79] width 29 height 12
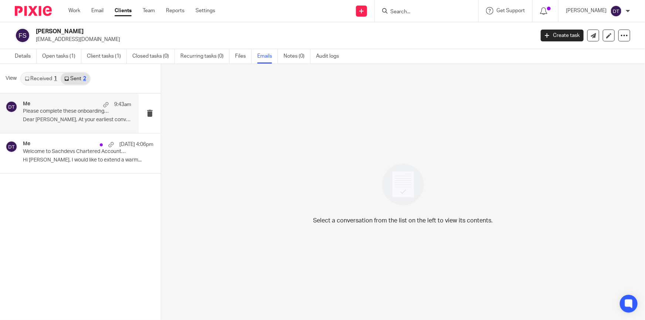
drag, startPoint x: 74, startPoint y: 104, endPoint x: 75, endPoint y: 111, distance: 6.9
click at [73, 104] on div "Me 9:43am" at bounding box center [77, 104] width 108 height 7
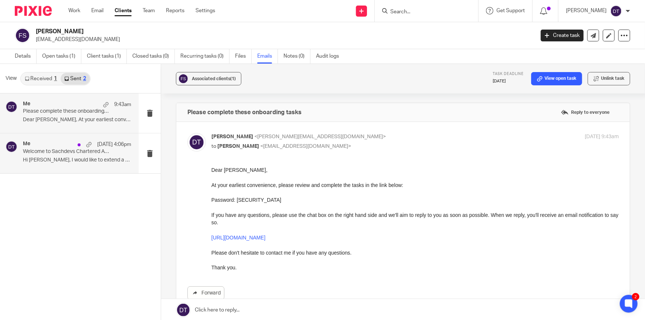
click at [68, 159] on p "Hi Faizan, I would like to extend a warm..." at bounding box center [77, 160] width 108 height 6
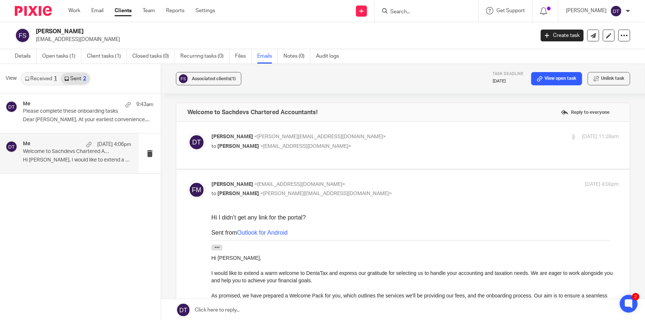
click at [44, 79] on link "Received 1" at bounding box center [41, 79] width 40 height 12
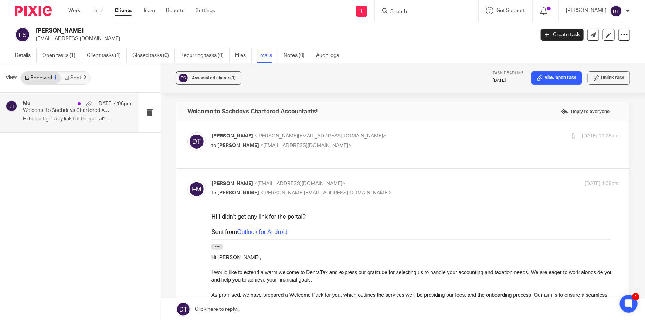
click at [72, 119] on p "Hi I didn’t get any link for the portal? ..." at bounding box center [77, 119] width 108 height 6
click at [251, 310] on link at bounding box center [403, 309] width 484 height 22
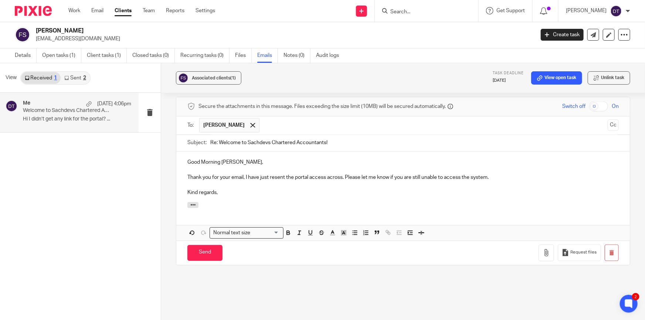
scroll to position [626, 0]
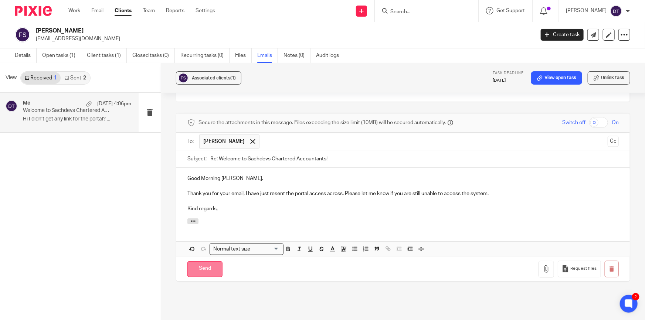
click at [193, 261] on input "Send" at bounding box center [204, 269] width 35 height 16
click at [252, 207] on div "Good Morning Faizan, Thank you for your email, I have just resent the portal ac…" at bounding box center [402, 193] width 453 height 50
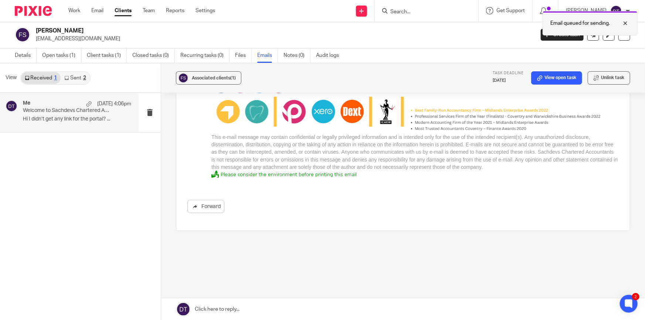
click at [625, 23] on div at bounding box center [620, 23] width 20 height 9
click at [70, 56] on link "Open tasks (1)" at bounding box center [61, 55] width 39 height 14
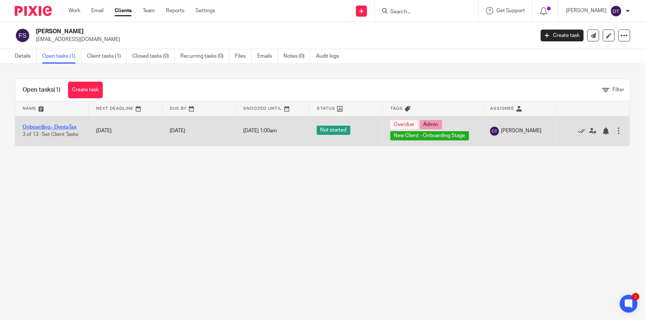
click at [54, 127] on link "Onboarding - DentaTax" at bounding box center [50, 127] width 54 height 5
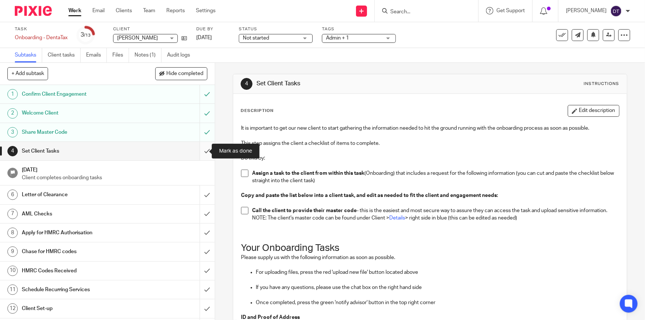
click at [199, 148] on input "submit" at bounding box center [107, 151] width 215 height 18
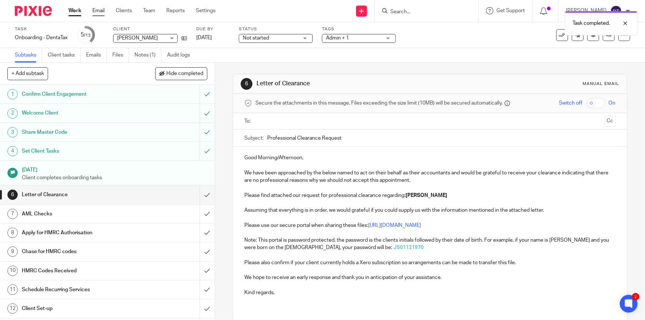
click at [100, 12] on link "Email" at bounding box center [98, 10] width 12 height 7
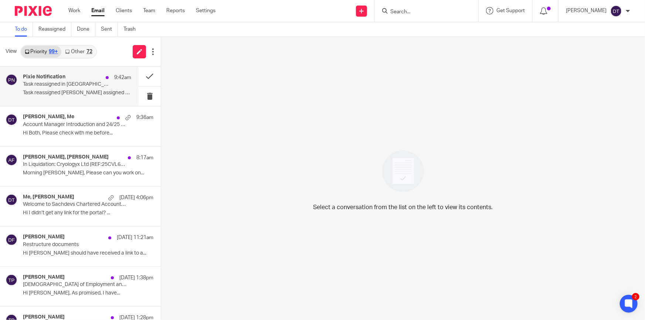
click at [46, 81] on div "Pixie Notification 9:42am" at bounding box center [77, 77] width 108 height 7
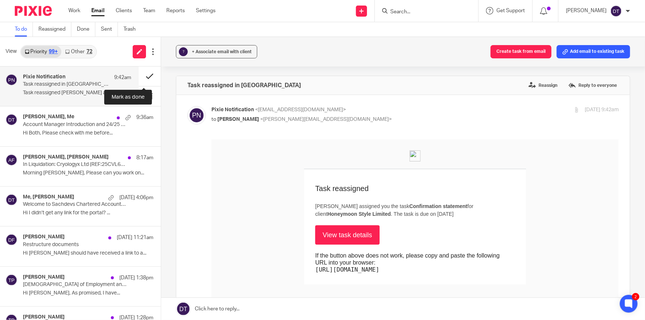
click at [145, 74] on button at bounding box center [150, 77] width 22 height 20
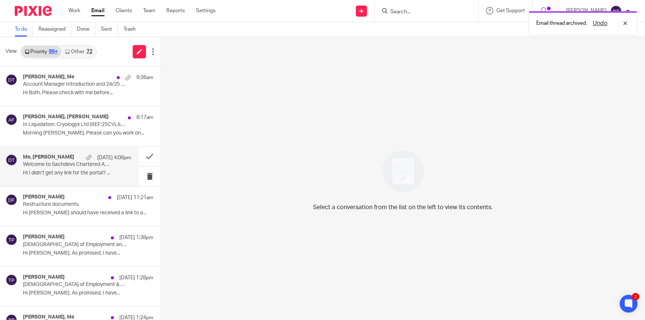
click at [86, 166] on p "Welcome to Sachdevs Chartered Accountants!" at bounding box center [66, 164] width 87 height 6
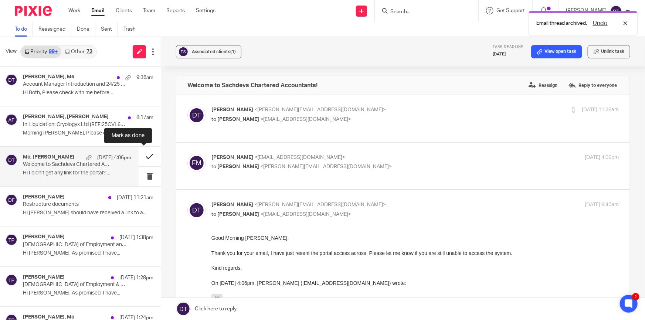
click at [139, 156] on button at bounding box center [150, 157] width 22 height 20
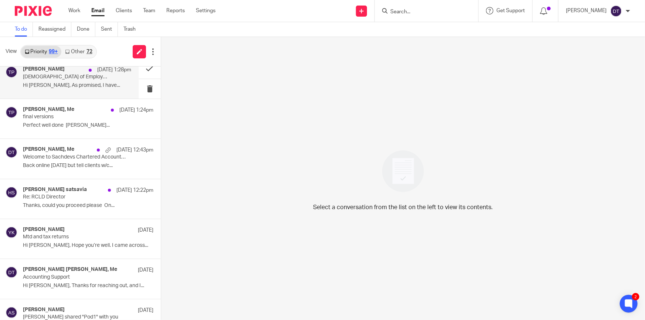
scroll to position [201, 0]
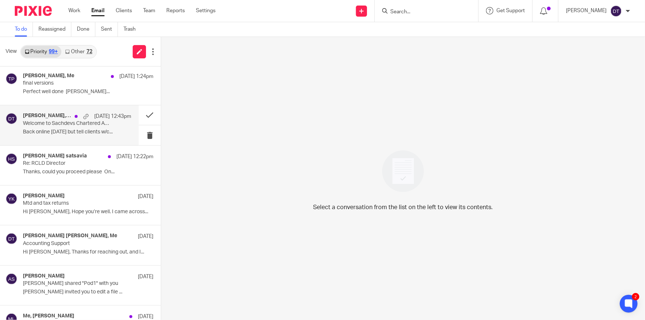
click at [65, 130] on p "Back online [DATE] but tell clients w/c..." at bounding box center [77, 132] width 108 height 6
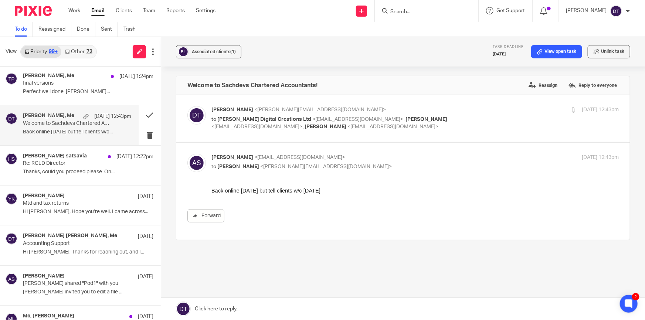
scroll to position [0, 0]
click at [142, 115] on button at bounding box center [150, 115] width 22 height 20
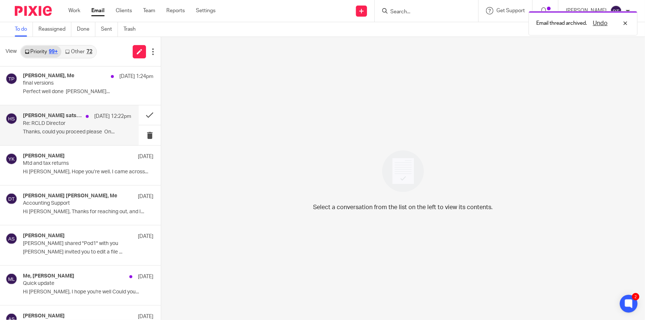
click at [93, 132] on p "﻿Thanks, could you proceed please On..." at bounding box center [77, 132] width 108 height 6
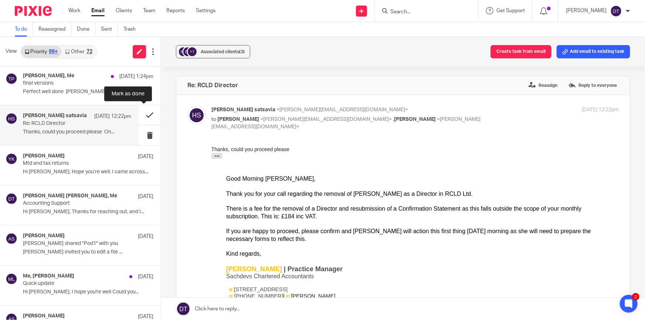
drag, startPoint x: 142, startPoint y: 117, endPoint x: 137, endPoint y: 119, distance: 5.6
click at [142, 117] on button at bounding box center [150, 115] width 22 height 20
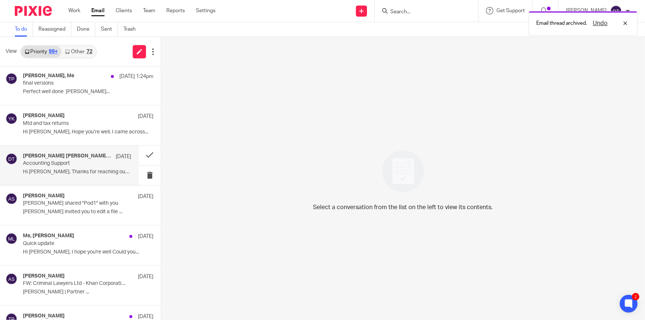
click at [77, 182] on div "Thanh Thảo Huỳnh Thị, Me 14 Aug Accounting Support Hi Deanna, Thanks for reachi…" at bounding box center [69, 166] width 139 height 40
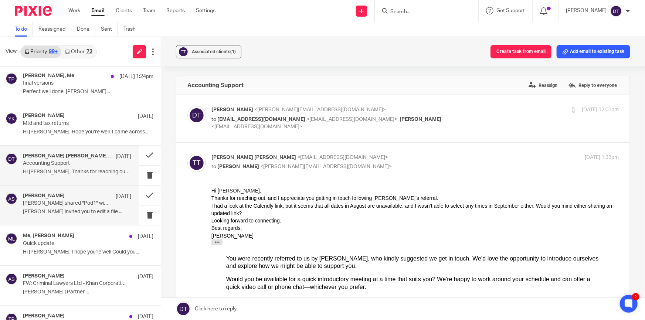
click at [71, 209] on p "[PERSON_NAME] invited you to edit a file ..." at bounding box center [77, 212] width 108 height 6
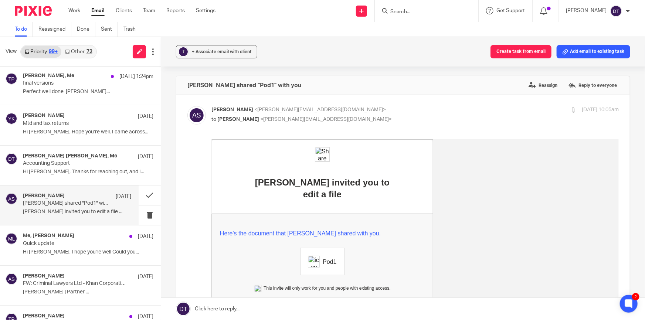
click at [76, 55] on link "Other 72" at bounding box center [78, 52] width 34 height 12
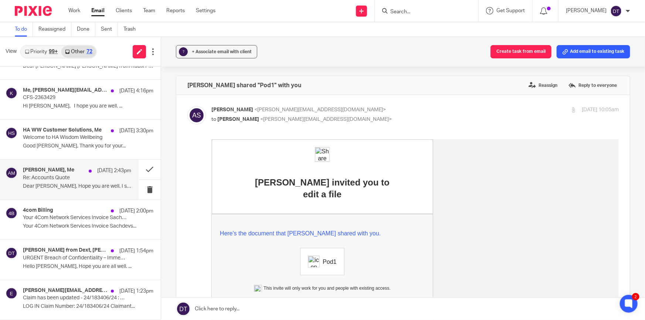
scroll to position [134, 0]
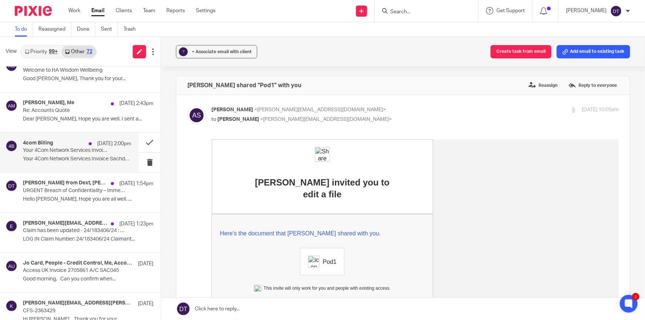
click at [55, 159] on p "Your 4Com Network Services Invoice Sachdevs..." at bounding box center [77, 159] width 108 height 6
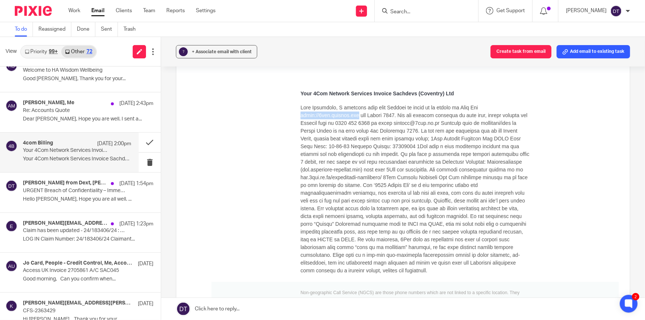
drag, startPoint x: 296, startPoint y: 116, endPoint x: 352, endPoint y: 115, distance: 55.8
click at [352, 115] on pre at bounding box center [414, 189] width 229 height 171
copy pre "https://4com.billnow.com"
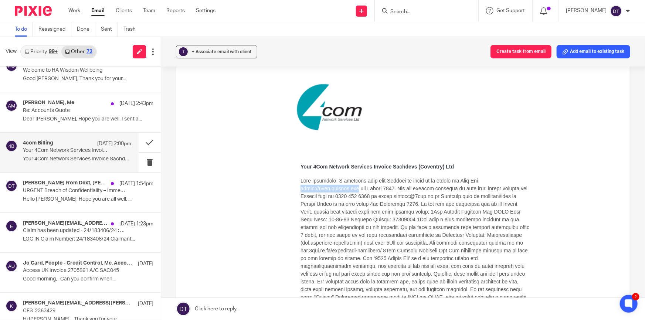
scroll to position [0, 0]
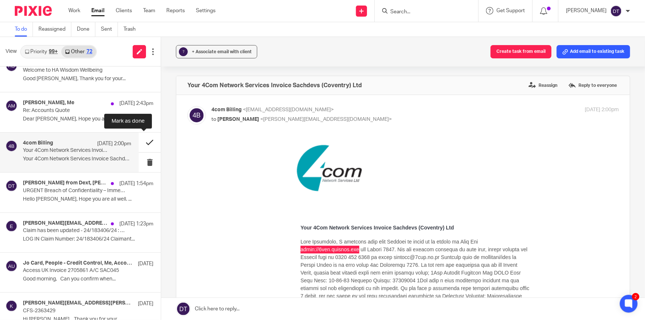
click at [144, 140] on button at bounding box center [150, 143] width 22 height 20
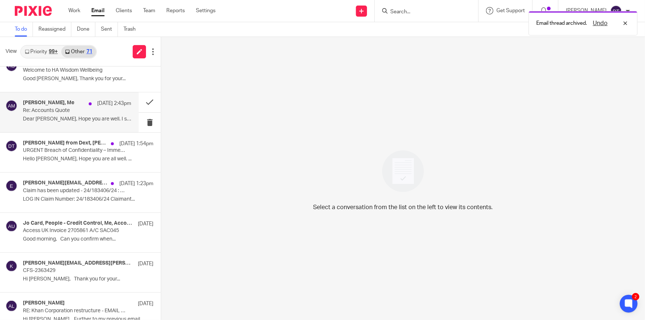
click at [64, 115] on div "Ahsan Mirza, Me 15 Aug 2:43pm Re: Accounts Quote Dear Deanna, Hope you are well…" at bounding box center [77, 112] width 108 height 25
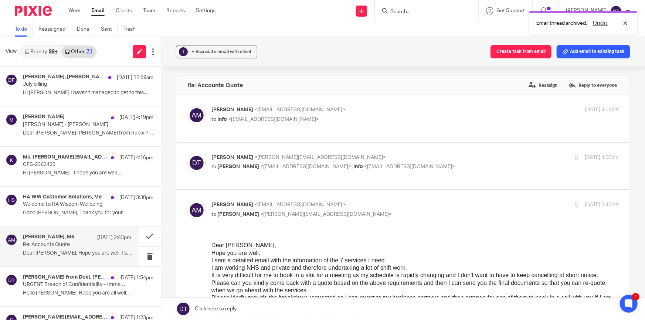
click at [51, 45] on div "Priority 99+ Other 71" at bounding box center [58, 51] width 76 height 13
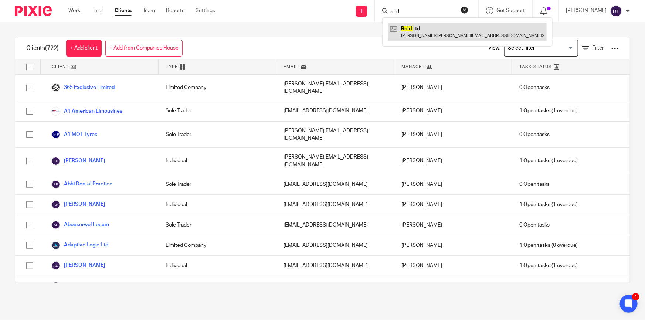
type input "rcld"
click at [430, 34] on link at bounding box center [467, 31] width 159 height 17
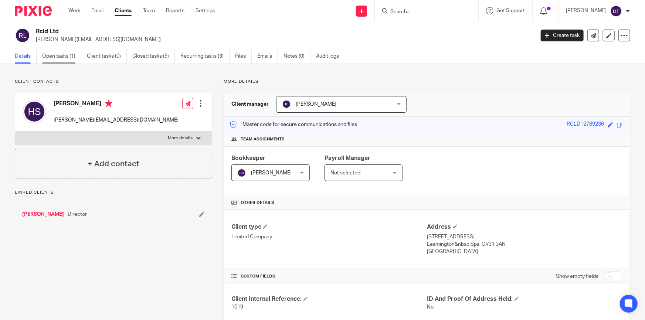
click at [75, 54] on link "Open tasks (1)" at bounding box center [61, 56] width 39 height 14
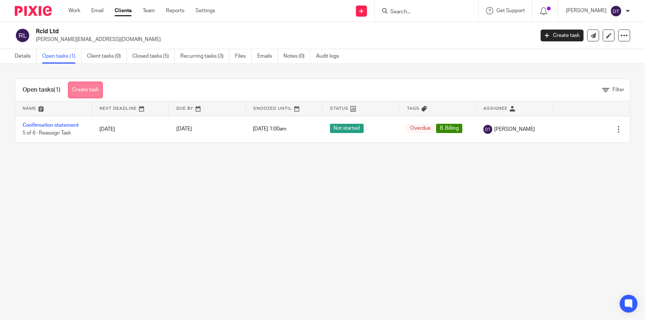
click at [91, 89] on link "Create task" at bounding box center [85, 90] width 35 height 17
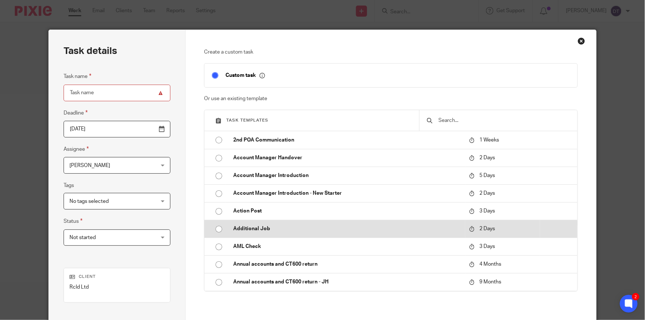
click at [298, 225] on p "Additional Job" at bounding box center [347, 228] width 228 height 7
type input "[DATE]"
type input "Additional Job"
checkbox input "false"
radio input "true"
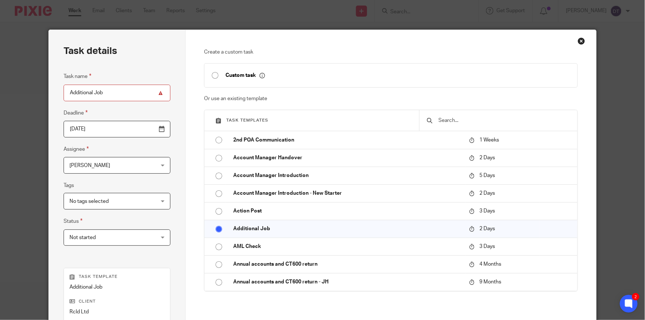
click at [128, 92] on input "Additional Job" at bounding box center [117, 93] width 107 height 17
type input "Additional Job - Director"
click at [142, 163] on span "[PERSON_NAME]" at bounding box center [109, 165] width 81 height 16
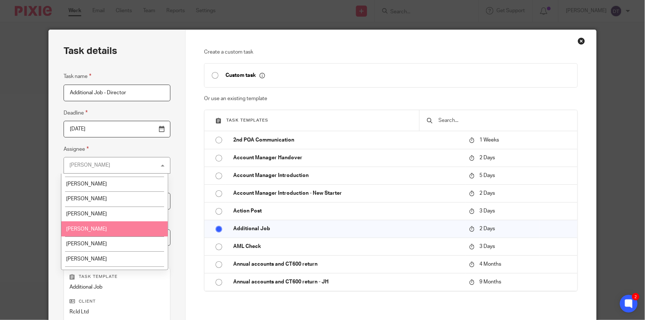
scroll to position [101, 0]
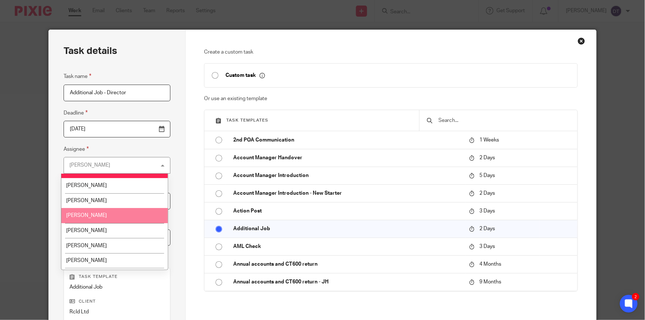
click at [107, 210] on li "[PERSON_NAME]" at bounding box center [114, 215] width 106 height 15
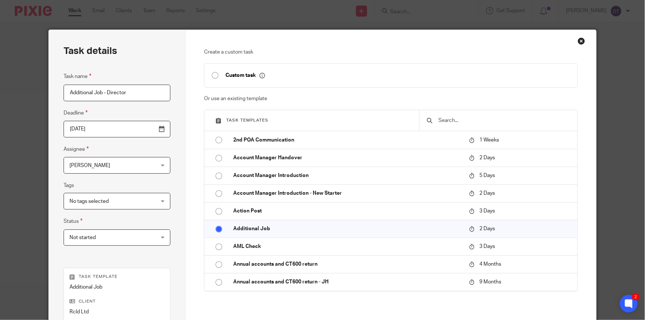
click at [152, 109] on fieldset "Deadline [DATE]" at bounding box center [117, 123] width 107 height 29
click at [149, 126] on input "[DATE]" at bounding box center [117, 129] width 107 height 17
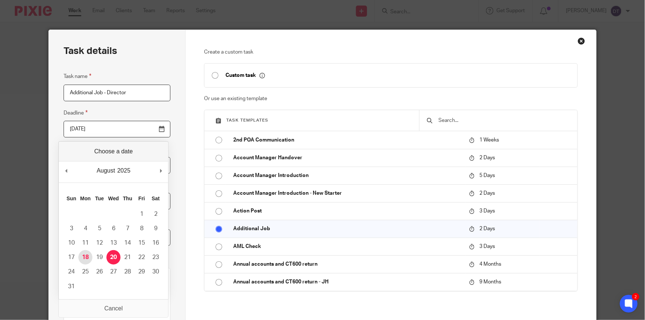
type input "[DATE]"
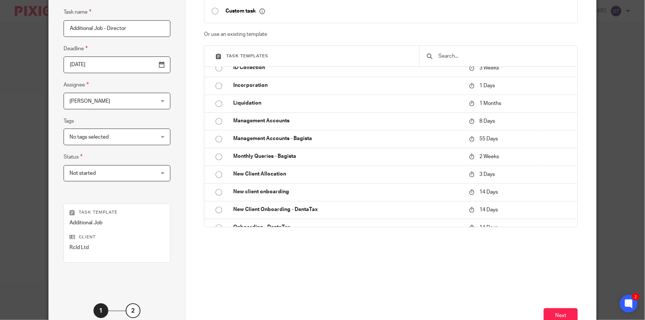
scroll to position [116, 0]
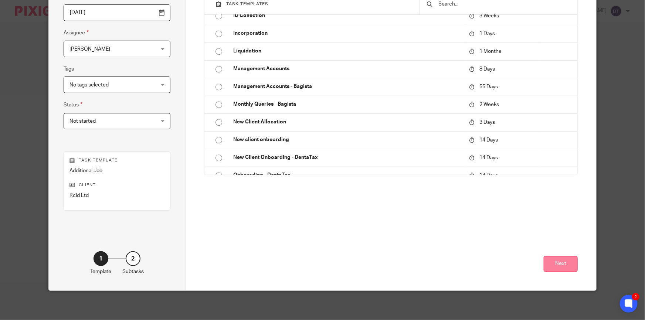
click at [555, 259] on button "Next" at bounding box center [561, 264] width 34 height 16
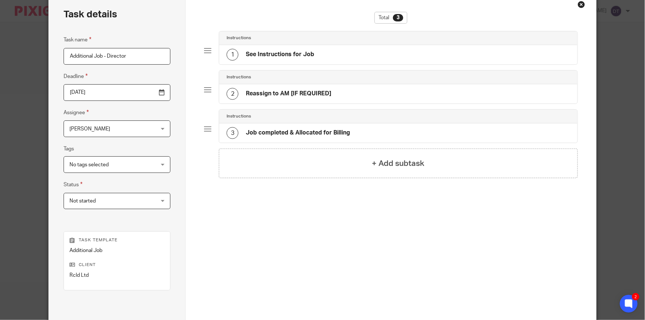
scroll to position [0, 0]
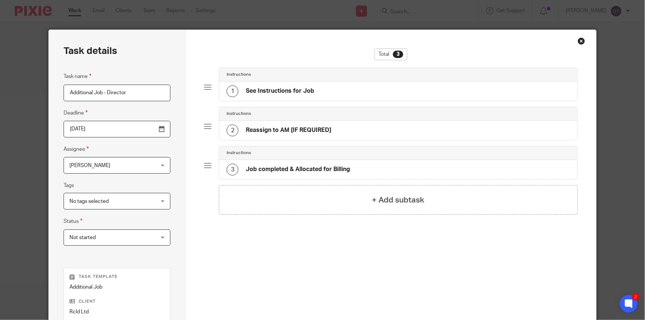
click at [313, 91] on div "1 See Instructions for Job" at bounding box center [398, 91] width 358 height 19
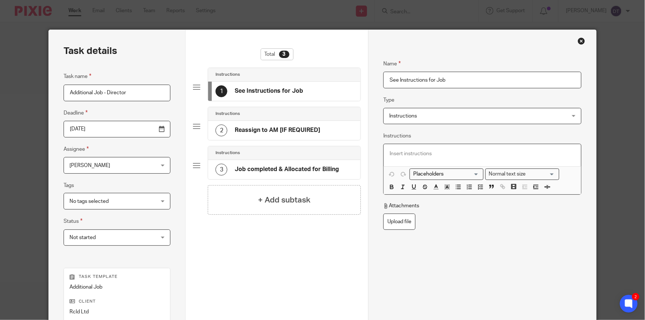
click at [448, 154] on p at bounding box center [482, 153] width 186 height 7
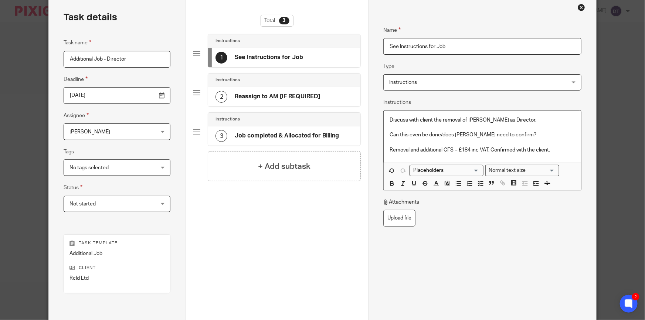
scroll to position [116, 0]
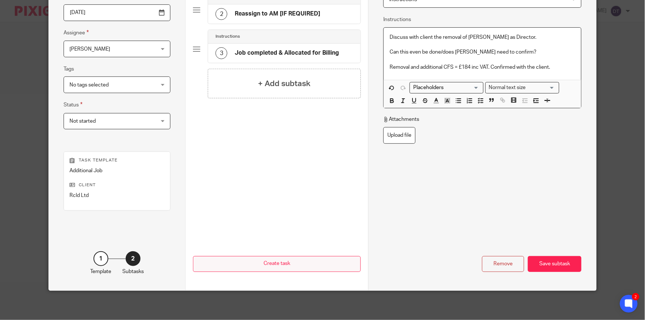
click at [559, 262] on div "Save subtask" at bounding box center [555, 264] width 54 height 16
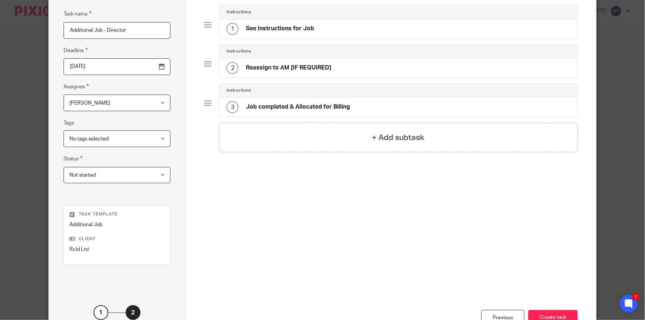
scroll to position [0, 0]
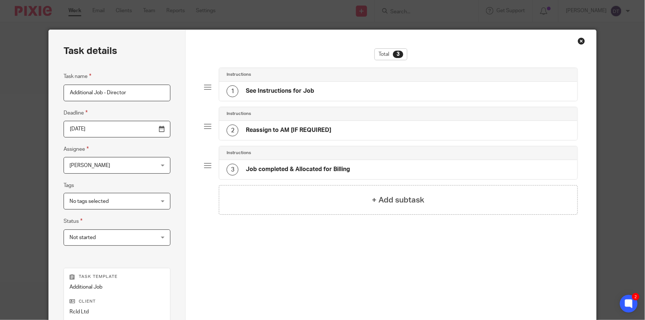
click at [288, 130] on h4 "Reassign to AM [IF REQUIRED]" at bounding box center [288, 130] width 85 height 8
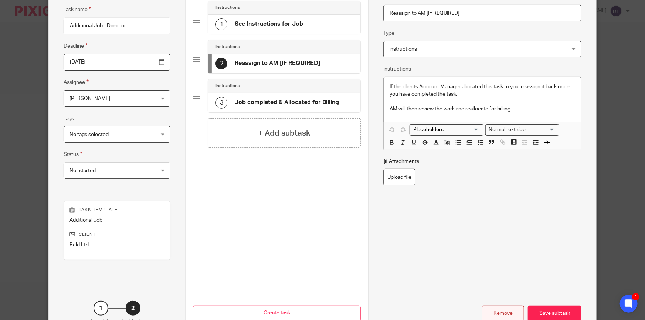
scroll to position [116, 0]
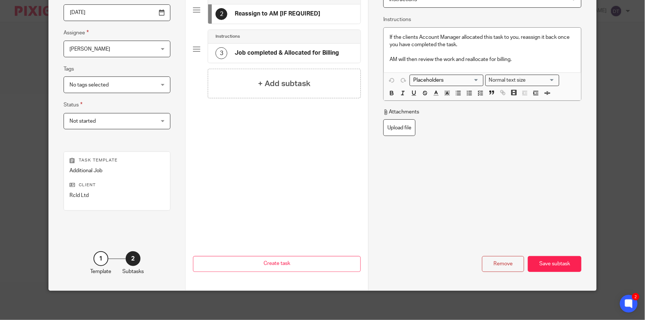
click at [503, 255] on div "Remove Save subtask" at bounding box center [482, 238] width 198 height 68
click at [499, 266] on div "Remove" at bounding box center [503, 264] width 42 height 16
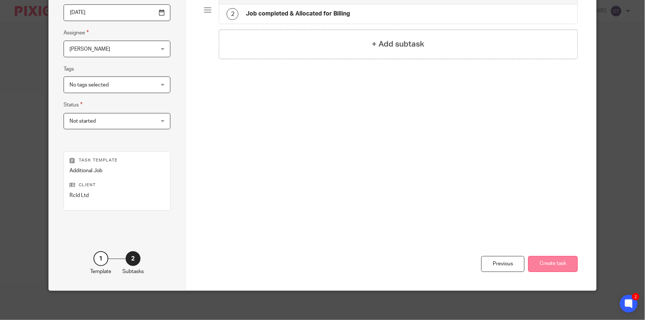
click at [554, 264] on button "Create task" at bounding box center [553, 264] width 50 height 16
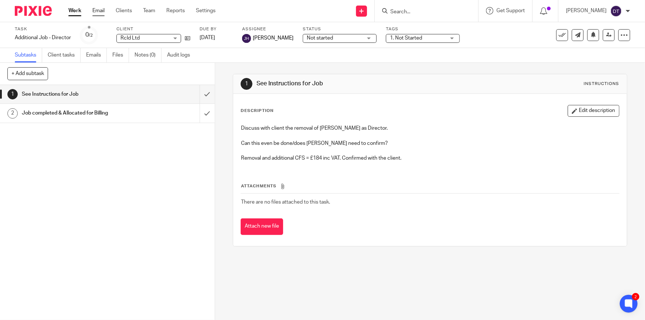
click at [98, 11] on link "Email" at bounding box center [98, 10] width 12 height 7
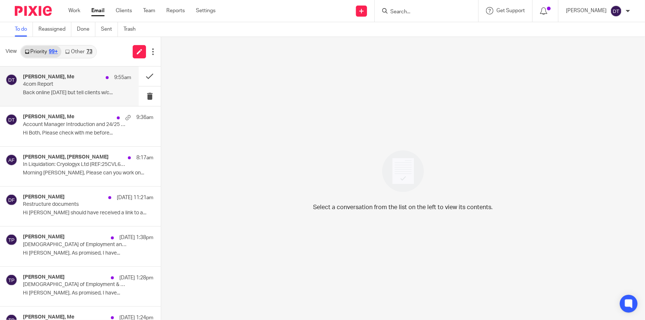
click at [62, 87] on p "4com Report" at bounding box center [66, 84] width 87 height 6
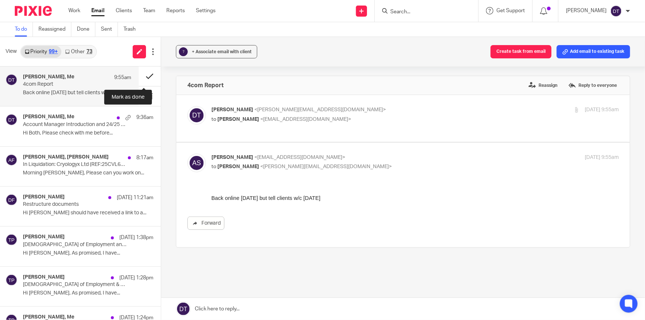
click at [144, 74] on button at bounding box center [150, 77] width 22 height 20
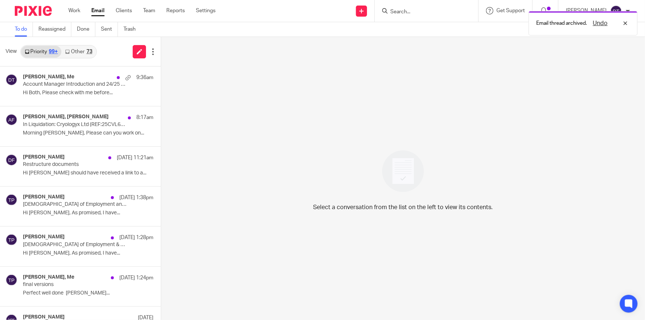
click at [84, 50] on link "Other 73" at bounding box center [78, 52] width 34 height 12
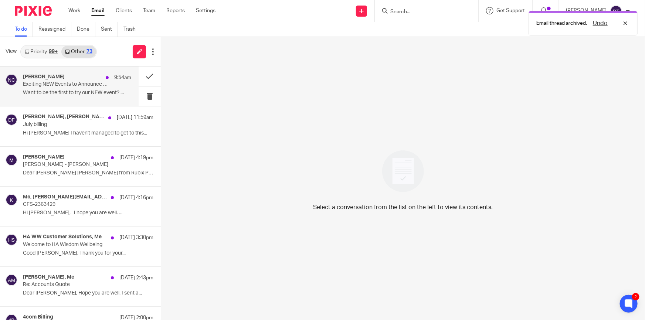
click at [76, 78] on div "[PERSON_NAME] 9:54am" at bounding box center [77, 77] width 108 height 7
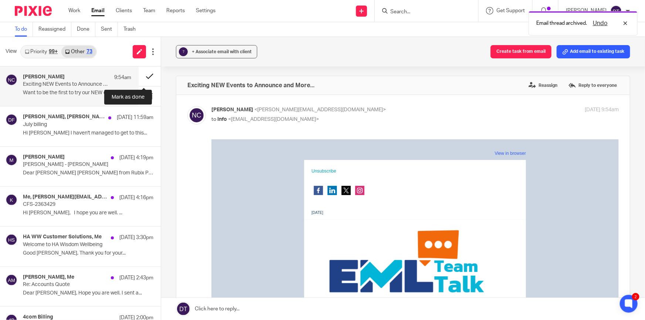
click at [147, 74] on button at bounding box center [150, 77] width 22 height 20
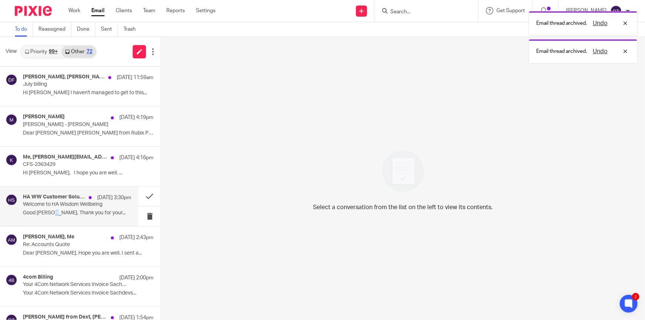
click at [53, 216] on div "HA WW Customer Solutions, Me [DATE] 3:30pm Welcome to HA Wisdom Wellbeing Good …" at bounding box center [77, 206] width 108 height 25
